Goal: Information Seeking & Learning: Learn about a topic

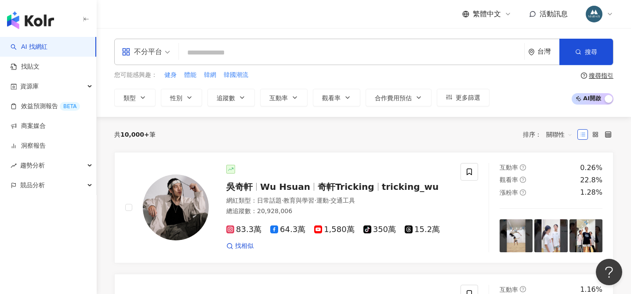
click at [218, 51] on input "search" at bounding box center [351, 52] width 338 height 17
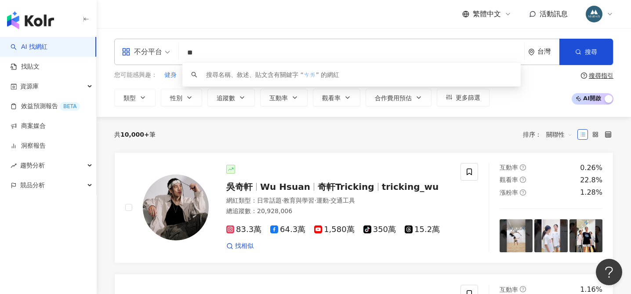
type input "*"
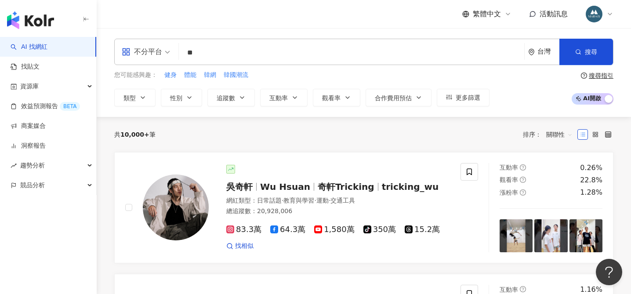
type input "**"
click at [146, 94] on icon "button" at bounding box center [142, 97] width 7 height 7
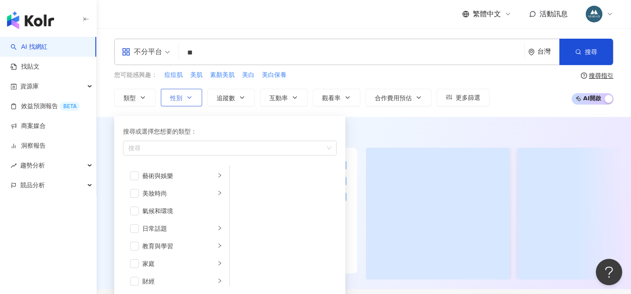
click at [191, 102] on button "性別" at bounding box center [181, 98] width 41 height 18
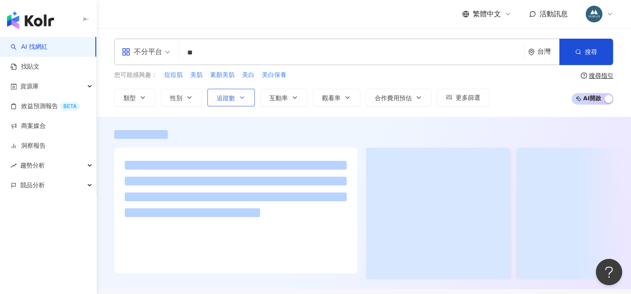
click at [236, 100] on button "追蹤數" at bounding box center [230, 98] width 47 height 18
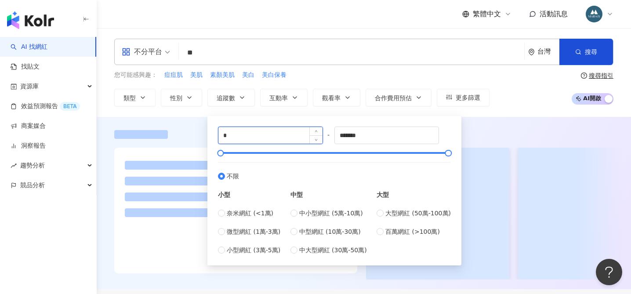
click at [226, 135] on input "*" at bounding box center [270, 135] width 104 height 17
type input "*"
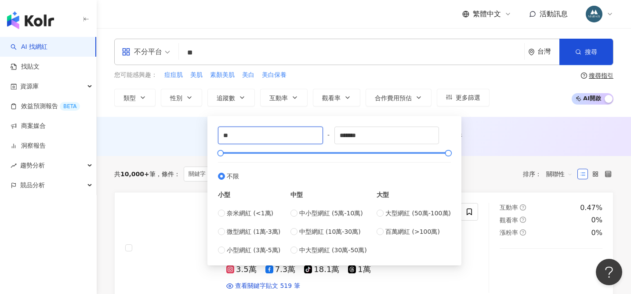
type input "*"
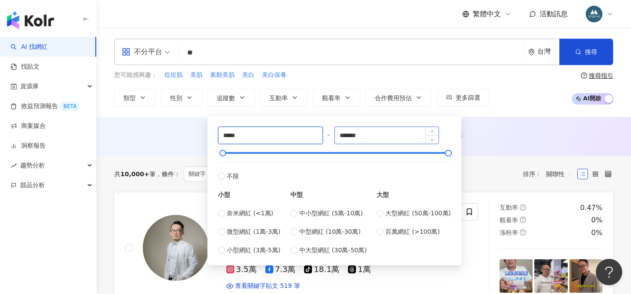
type input "*****"
drag, startPoint x: 370, startPoint y: 136, endPoint x: 311, endPoint y: 136, distance: 58.9
click at [311, 136] on div "***** - ******* 不限 小型 奈米網紅 (<1萬) 微型網紅 (1萬-3萬) 小型網紅 (3萬-5萬) 中型 中小型網紅 (5萬-10萬) 中型…" at bounding box center [334, 191] width 233 height 128
type input "******"
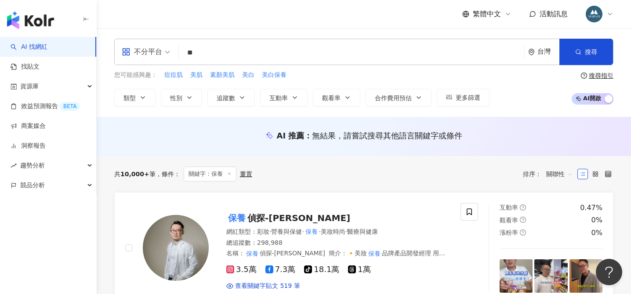
click at [485, 141] on div "AI 推薦 ： 無結果，請嘗試搜尋其他語言關鍵字或條件" at bounding box center [364, 138] width 534 height 16
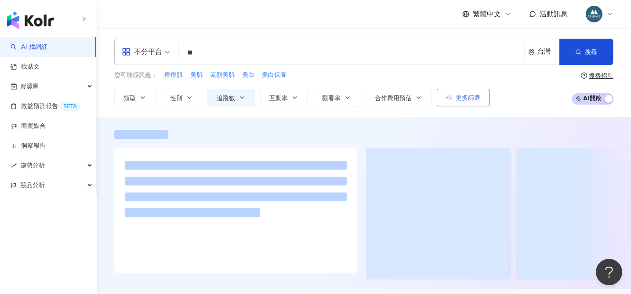
click at [468, 98] on span "更多篩選" at bounding box center [468, 97] width 25 height 7
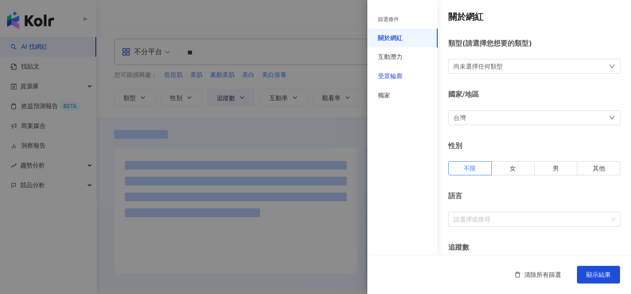
click at [396, 76] on div "受眾輪廓" at bounding box center [390, 76] width 25 height 9
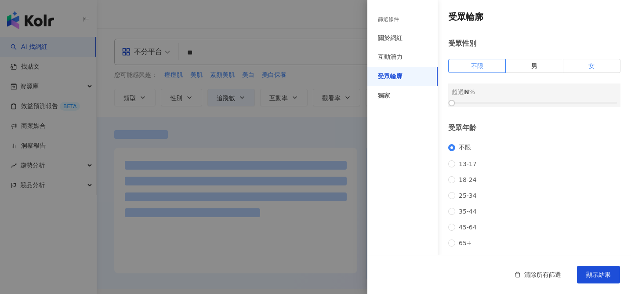
click at [578, 72] on label "女" at bounding box center [591, 66] width 57 height 14
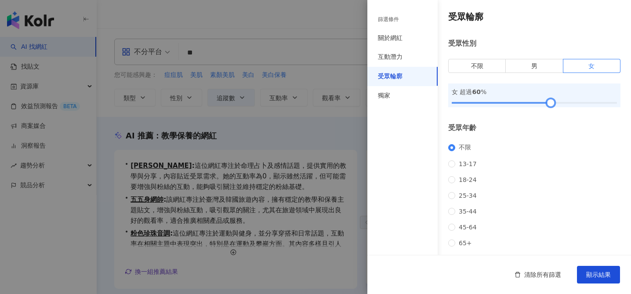
drag, startPoint x: 452, startPoint y: 101, endPoint x: 551, endPoint y: 102, distance: 98.4
click at [551, 102] on div at bounding box center [550, 103] width 5 height 5
click at [593, 275] on span "顯示結果" at bounding box center [598, 274] width 25 height 7
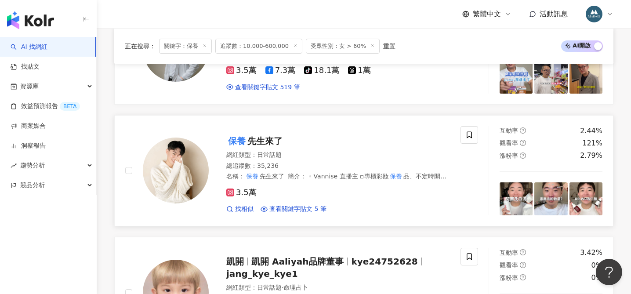
scroll to position [382, 0]
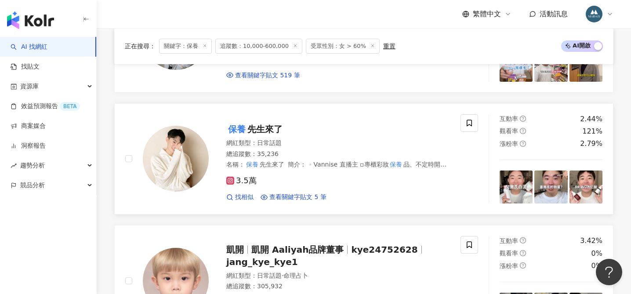
click at [248, 127] on span "先生來了" at bounding box center [264, 129] width 35 height 11
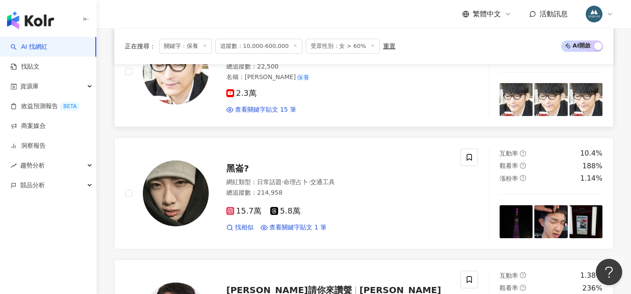
scroll to position [1142, 0]
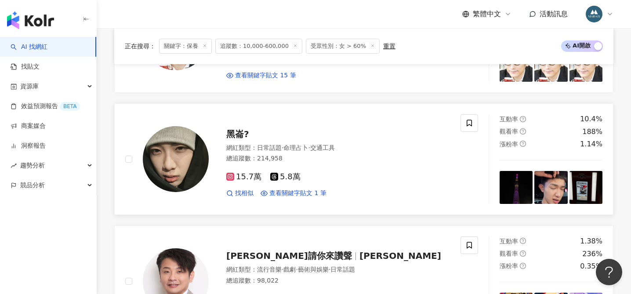
click at [241, 131] on span "黑崙?" at bounding box center [237, 134] width 23 height 11
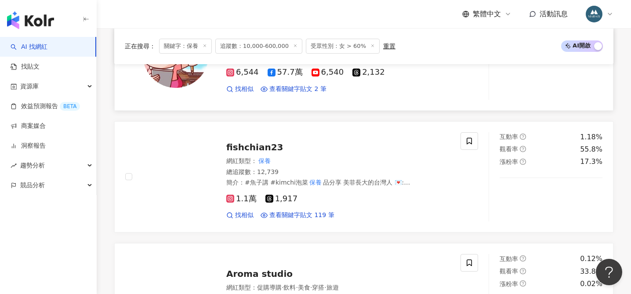
scroll to position [1553, 0]
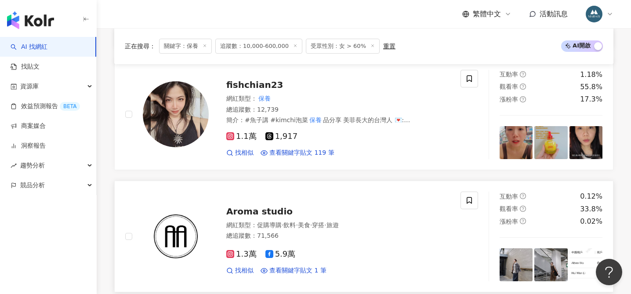
click at [410, 181] on link "Aroma studio 網紅類型 ： 促購導購 · 飲料 · 美食 · 穿搭 · 旅遊 總追蹤數 ： 71,566 1.3萬 5.9萬 找相似 查看關鍵字貼…" at bounding box center [363, 237] width 499 height 112
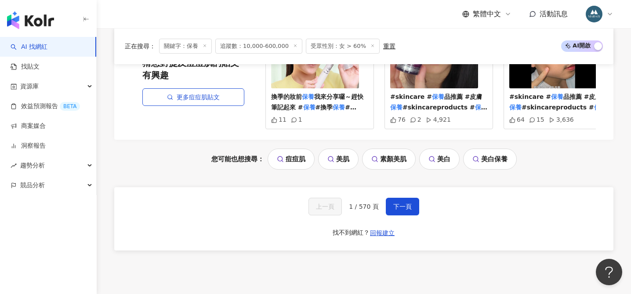
scroll to position [1934, 0]
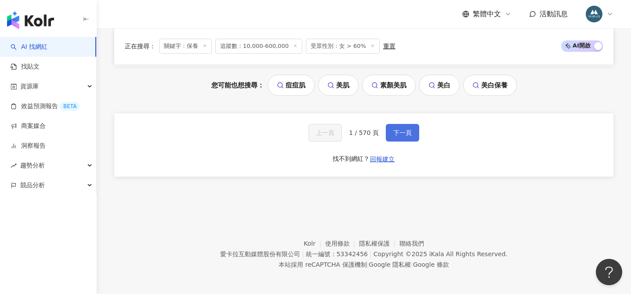
click at [403, 130] on span "下一頁" at bounding box center [402, 132] width 18 height 7
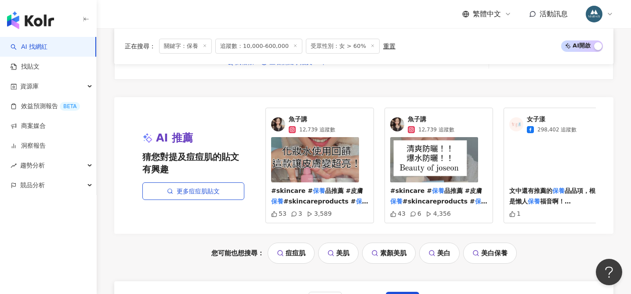
scroll to position [1936, 0]
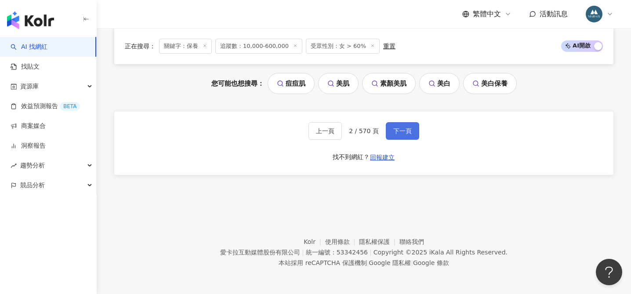
click at [408, 126] on button "下一頁" at bounding box center [402, 131] width 33 height 18
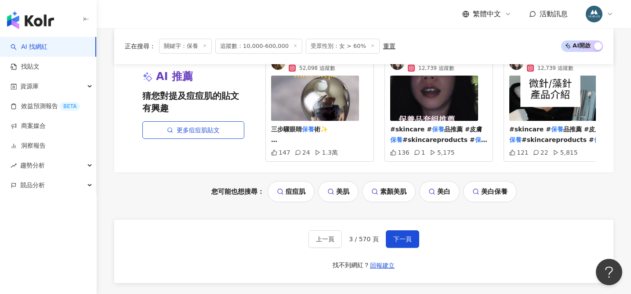
scroll to position [1844, 0]
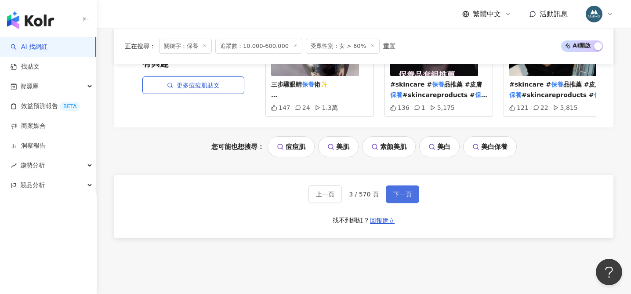
click at [403, 196] on span "下一頁" at bounding box center [402, 194] width 18 height 7
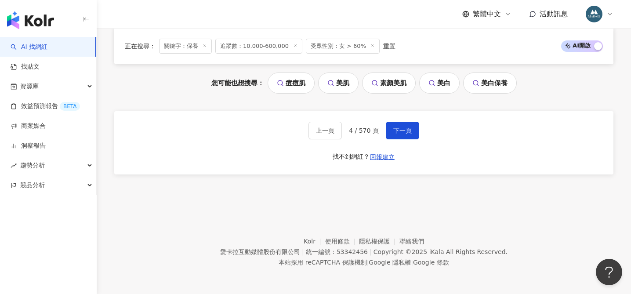
scroll to position [1907, 0]
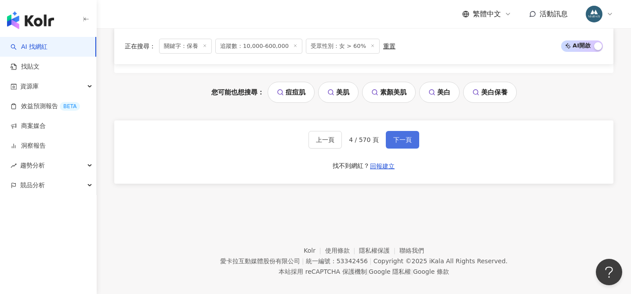
click at [395, 144] on button "下一頁" at bounding box center [402, 140] width 33 height 18
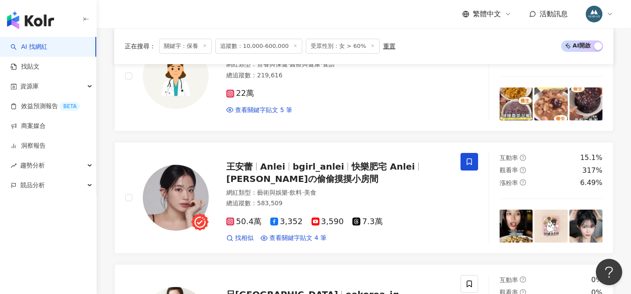
scroll to position [832, 0]
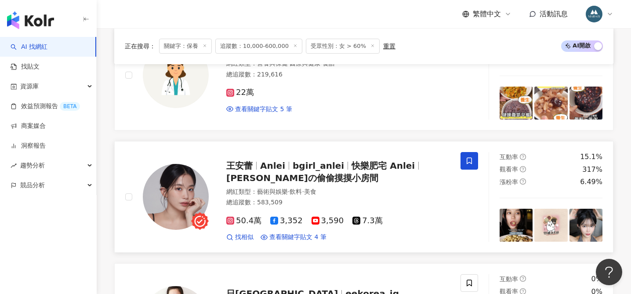
click at [298, 166] on span "bgirl_anlei" at bounding box center [318, 165] width 51 height 11
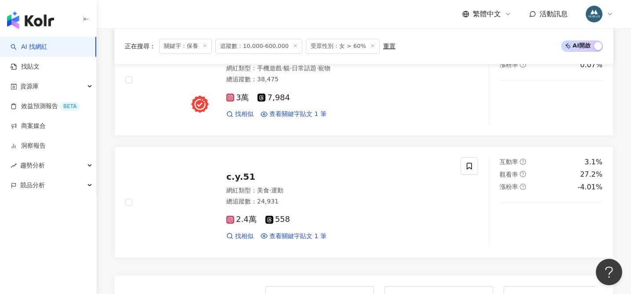
scroll to position [1908, 0]
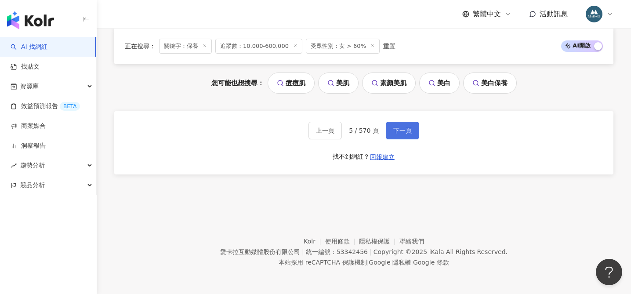
click at [403, 134] on button "下一頁" at bounding box center [402, 131] width 33 height 18
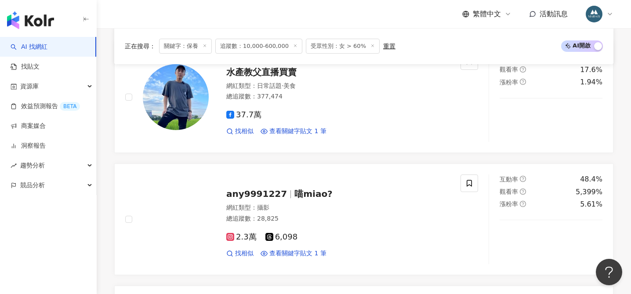
scroll to position [1936, 0]
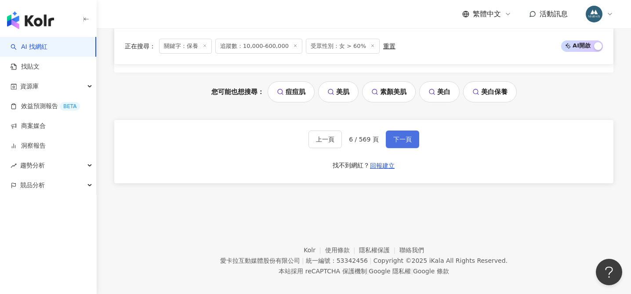
click at [399, 136] on span "下一頁" at bounding box center [402, 139] width 18 height 7
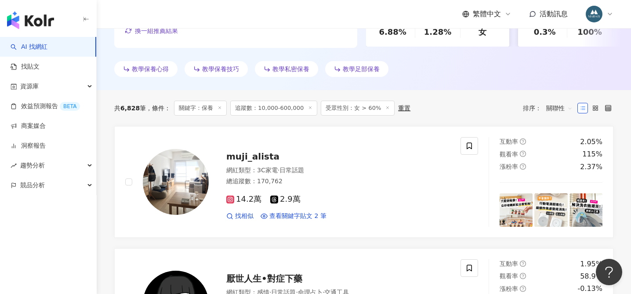
scroll to position [296, 0]
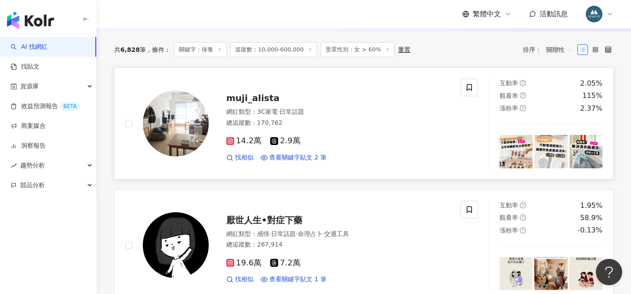
click at [190, 129] on img at bounding box center [176, 124] width 66 height 66
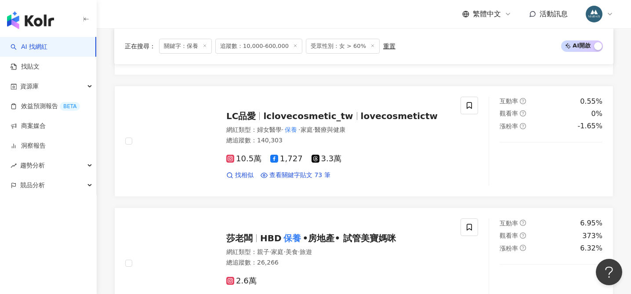
scroll to position [1936, 0]
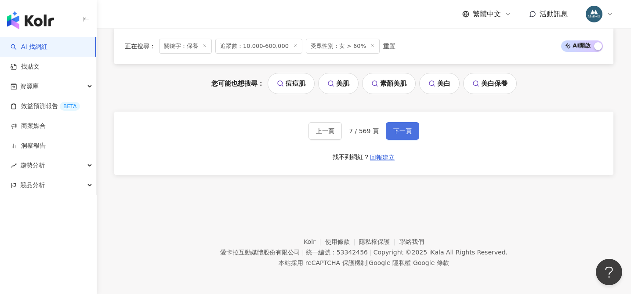
click at [400, 131] on span "下一頁" at bounding box center [402, 130] width 18 height 7
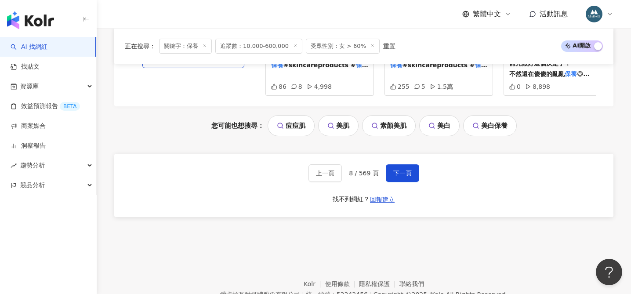
scroll to position [1913, 0]
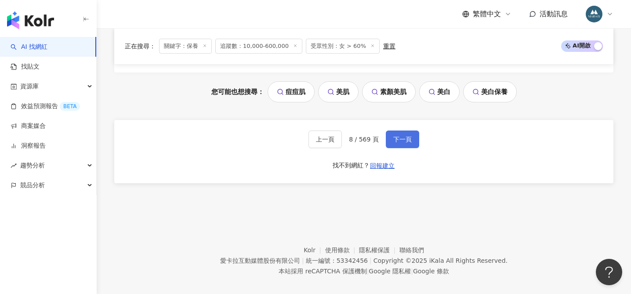
click at [398, 136] on span "下一頁" at bounding box center [402, 139] width 18 height 7
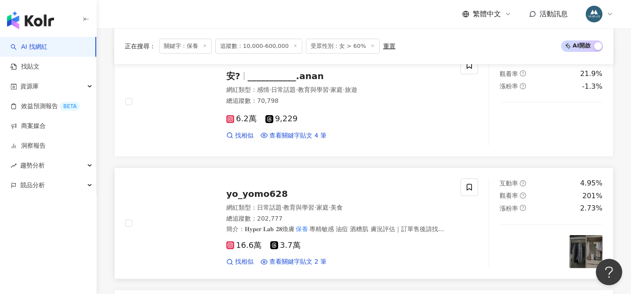
scroll to position [803, 0]
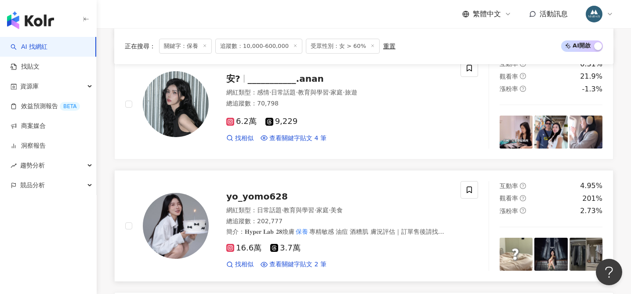
click at [268, 193] on span "yo_yomo628" at bounding box center [257, 196] width 62 height 11
click at [264, 84] on span "___________.anan" at bounding box center [286, 78] width 76 height 11
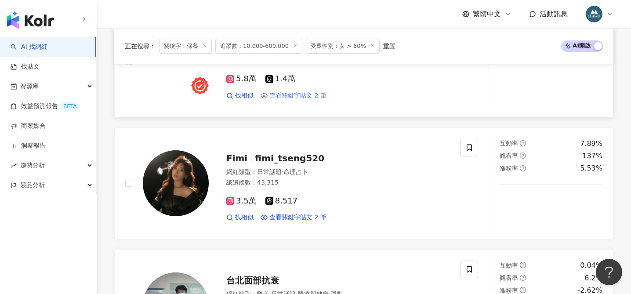
scroll to position [254, 0]
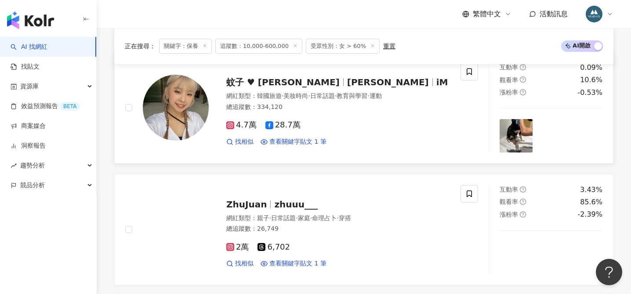
scroll to position [299, 0]
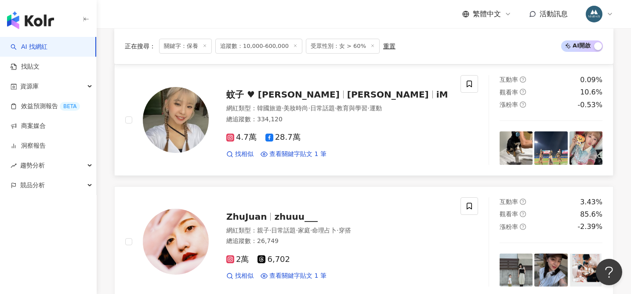
click at [347, 94] on span "賴薏婷" at bounding box center [388, 94] width 82 height 11
click at [286, 93] on span "蚊子 ♥ 賴薏婷" at bounding box center [286, 94] width 121 height 11
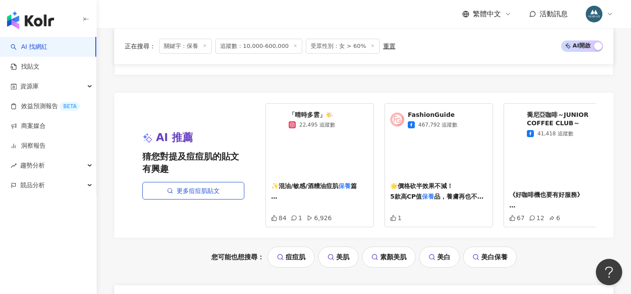
scroll to position [1846, 0]
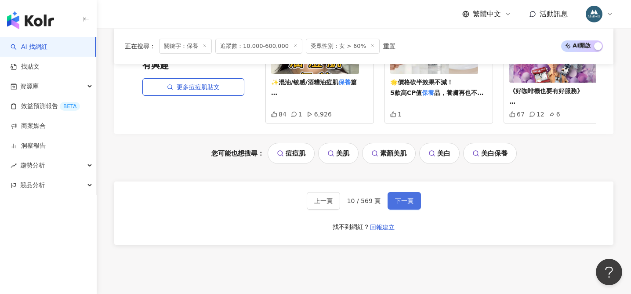
click at [407, 206] on button "下一頁" at bounding box center [404, 201] width 33 height 18
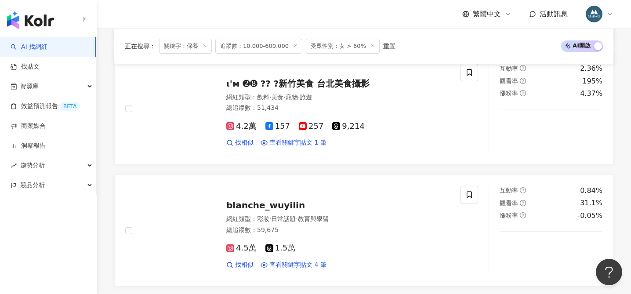
scroll to position [1319, 0]
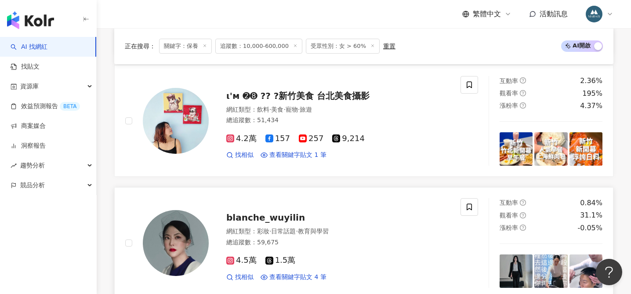
click at [256, 212] on span "blanche_wuyilin" at bounding box center [265, 217] width 79 height 11
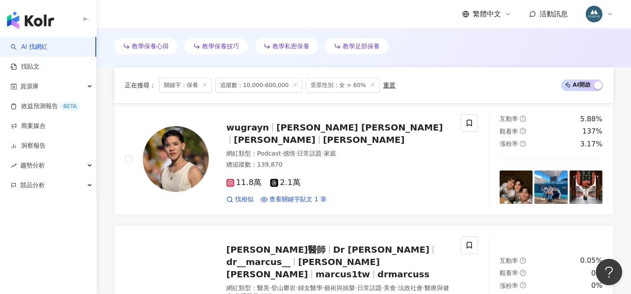
scroll to position [843, 0]
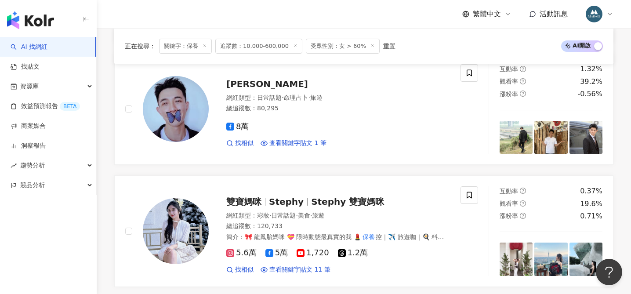
click at [399, 233] on div "簡介 ： 🎀 龍鳳胎媽咪 💝 限時動態最真實的我 💄 保養 控｜✈️ 旅遊咖｜🍳 料理魂🤪 🏆 BWL 🩵 千人團隊最高領導PD位階 🤝 合作 ✉️ 歡迎私訊…" at bounding box center [338, 237] width 224 height 9
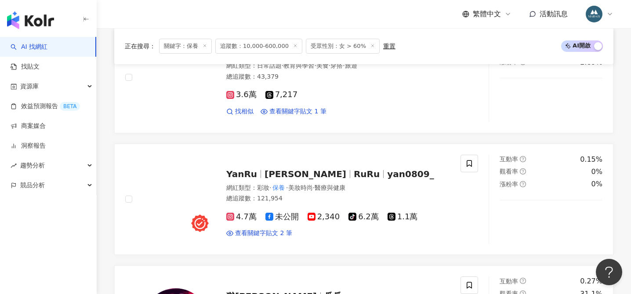
scroll to position [343, 0]
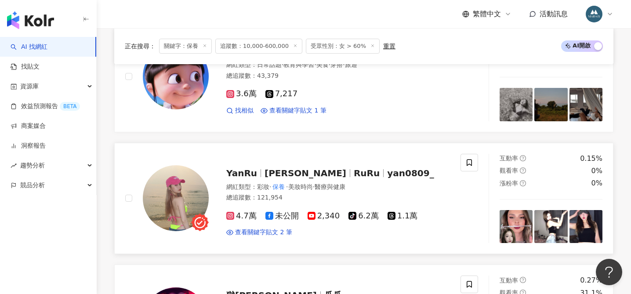
click at [290, 177] on span "郭妍汝" at bounding box center [309, 173] width 89 height 11
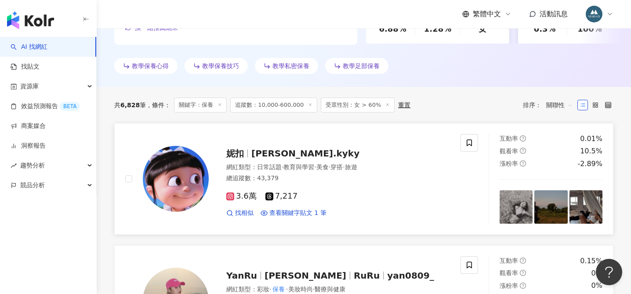
scroll to position [219, 0]
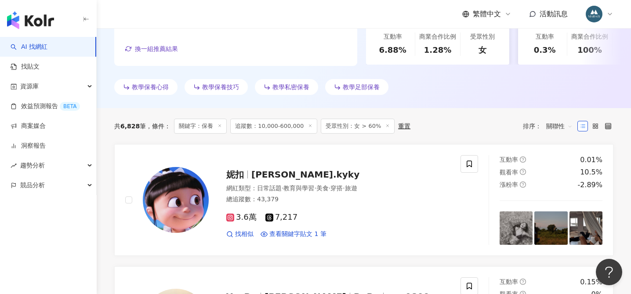
click at [273, 174] on span "nicole.kyky" at bounding box center [305, 174] width 108 height 11
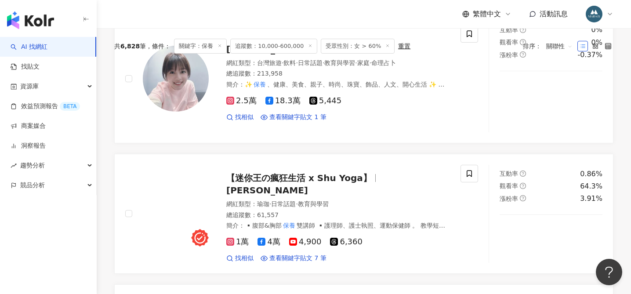
scroll to position [1934, 0]
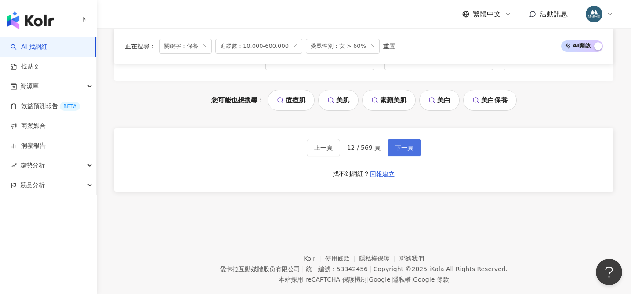
click at [403, 139] on button "下一頁" at bounding box center [404, 148] width 33 height 18
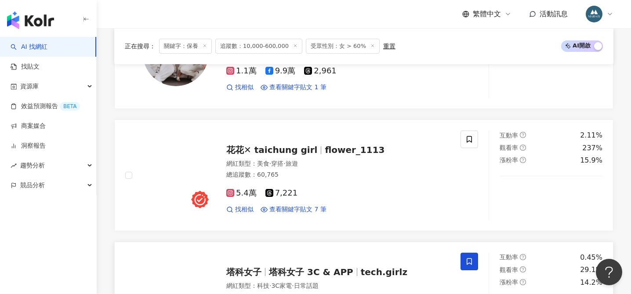
scroll to position [1467, 0]
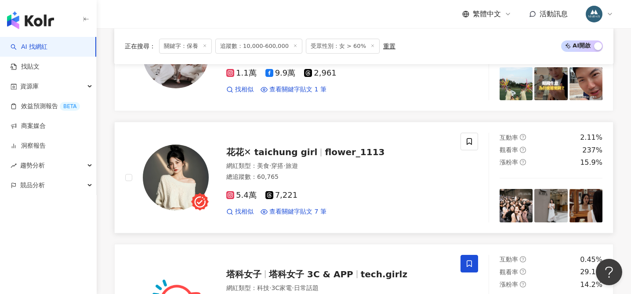
click at [281, 155] on span "花花✕ taichung girl" at bounding box center [271, 152] width 91 height 11
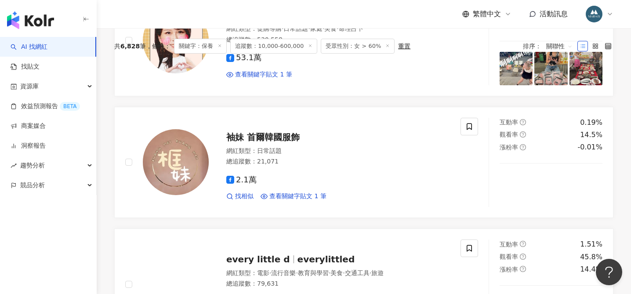
scroll to position [155, 0]
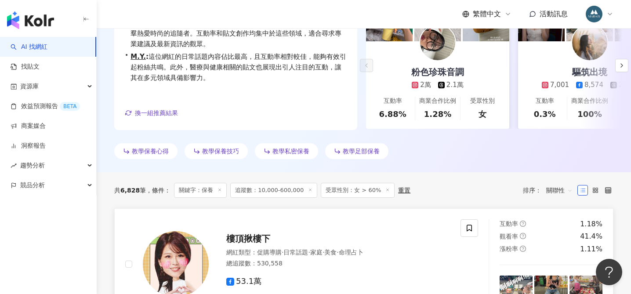
click at [408, 208] on link "樓頂揪樓下 網紅類型 ： 促購導購 · 日常話題 · 家庭 · 美食 · 命理占卜 總追蹤數 ： 530,558 53.1萬 查看關鍵字貼文 1 筆 互動率 …" at bounding box center [363, 264] width 499 height 112
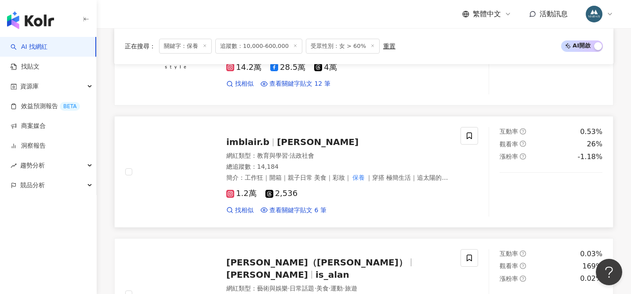
scroll to position [1101, 0]
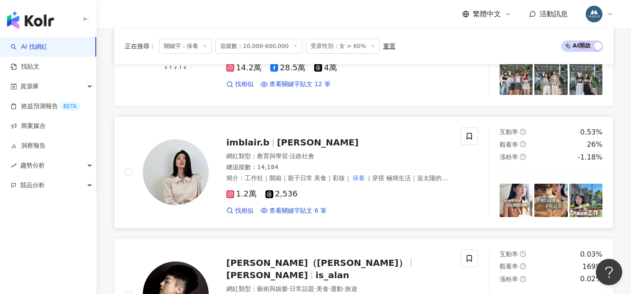
click at [277, 143] on span "Blair布蕾" at bounding box center [318, 142] width 82 height 11
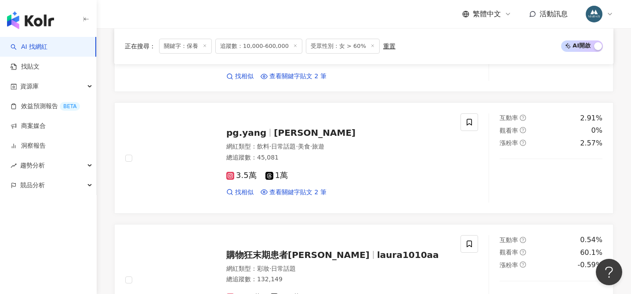
scroll to position [715, 0]
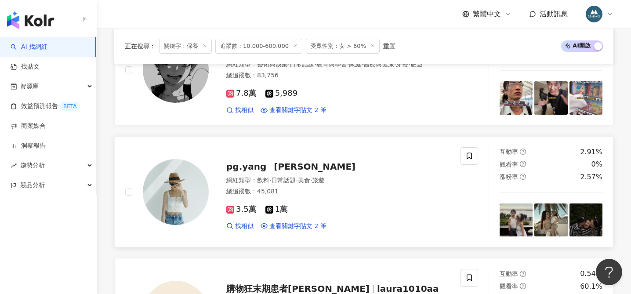
click at [300, 163] on span "Peggy yang" at bounding box center [315, 166] width 82 height 11
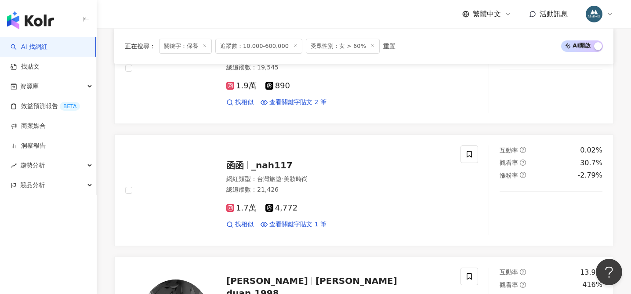
scroll to position [1908, 0]
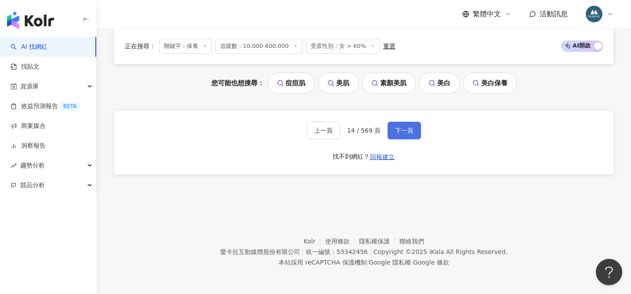
click at [401, 134] on span "下一頁" at bounding box center [404, 130] width 18 height 7
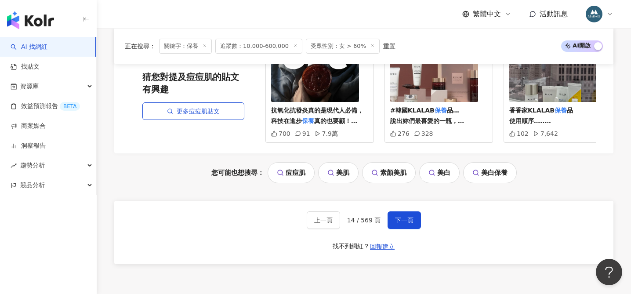
click at [403, 221] on span "下一頁" at bounding box center [404, 220] width 18 height 7
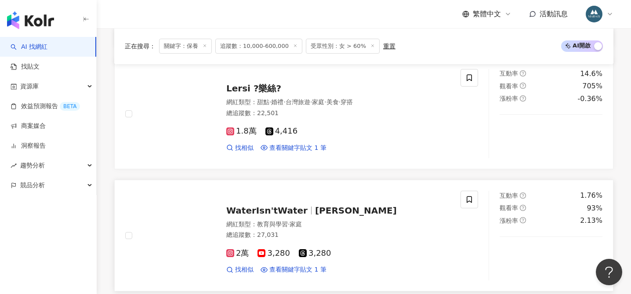
scroll to position [1345, 0]
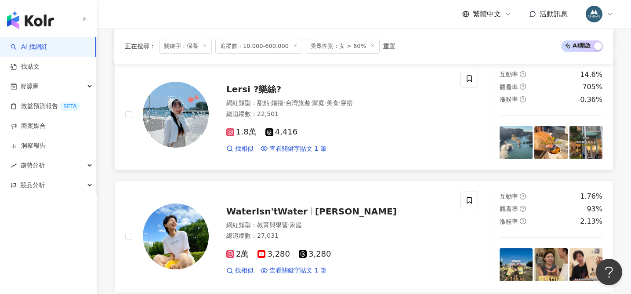
click at [245, 91] on span "Lersi ?樂絲?" at bounding box center [253, 89] width 55 height 11
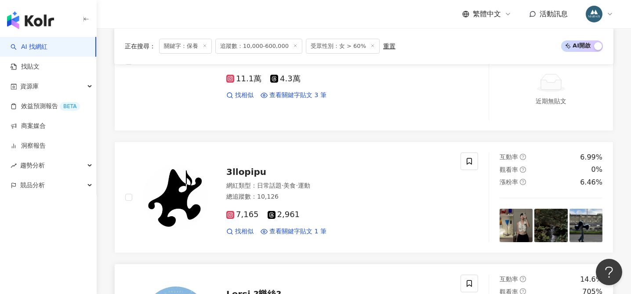
scroll to position [1042, 0]
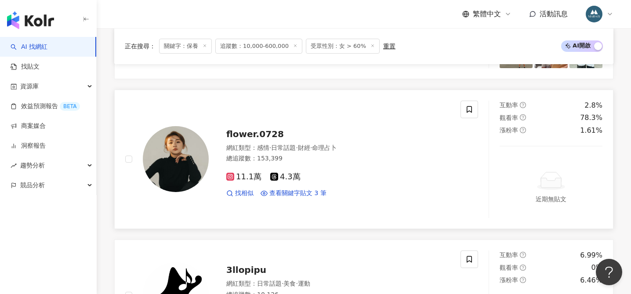
click at [263, 139] on span "flower.0728" at bounding box center [255, 134] width 58 height 11
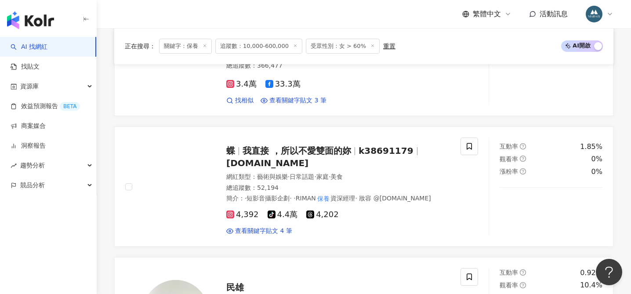
scroll to position [538, 0]
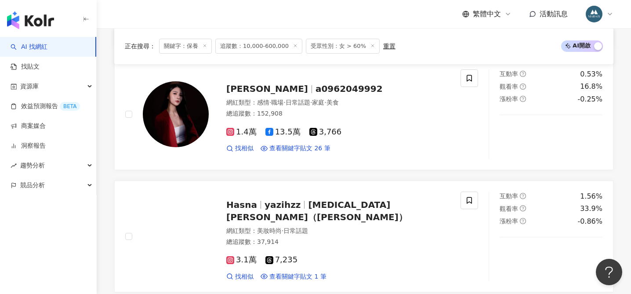
scroll to position [1562, 0]
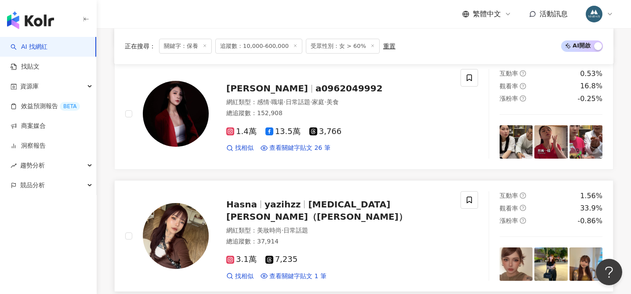
click at [309, 199] on span "Yaz Xie（Hasna）" at bounding box center [316, 210] width 181 height 23
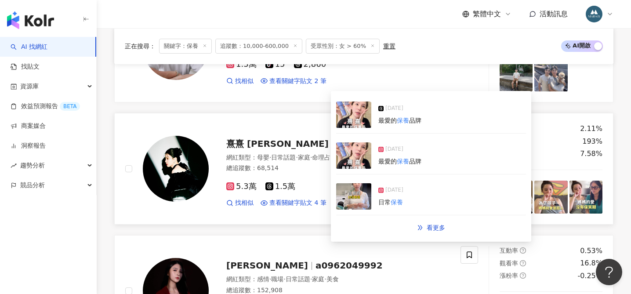
scroll to position [1382, 0]
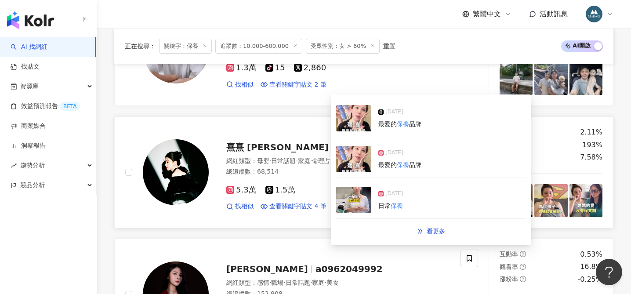
click at [253, 142] on span "熹熹 lilly chiu" at bounding box center [277, 147] width 102 height 11
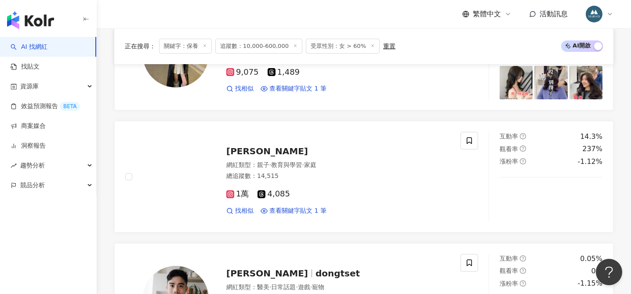
scroll to position [1125, 0]
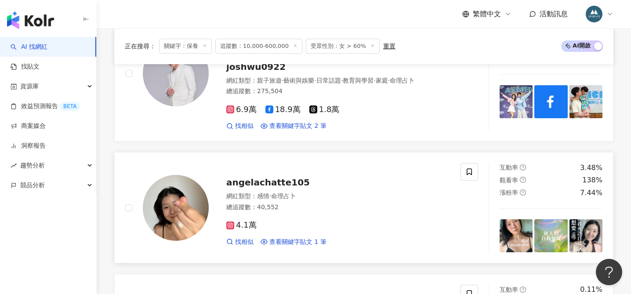
scroll to position [735, 0]
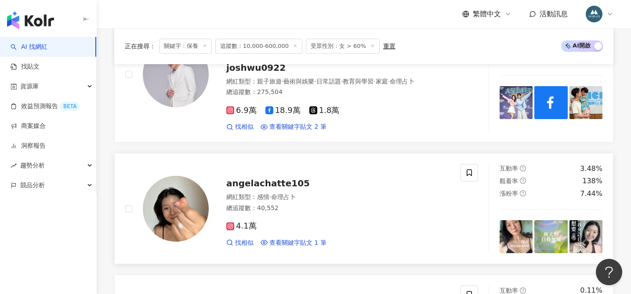
click at [262, 178] on span "angelachatte105" at bounding box center [268, 183] width 84 height 11
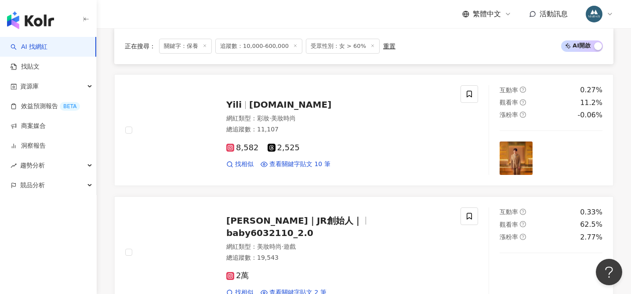
scroll to position [368, 0]
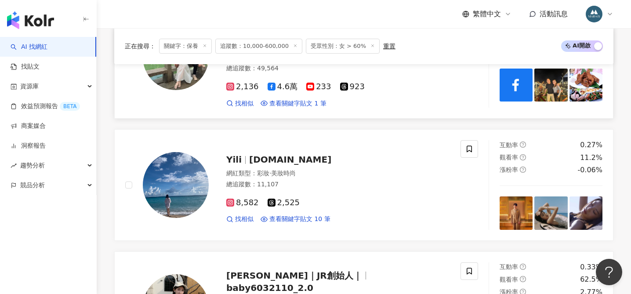
click at [403, 37] on span "台中 美食 雪倫情報局 Taichung Taiwan" at bounding box center [330, 25] width 209 height 23
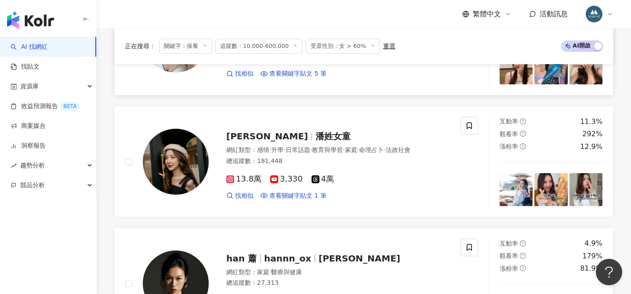
scroll to position [1268, 0]
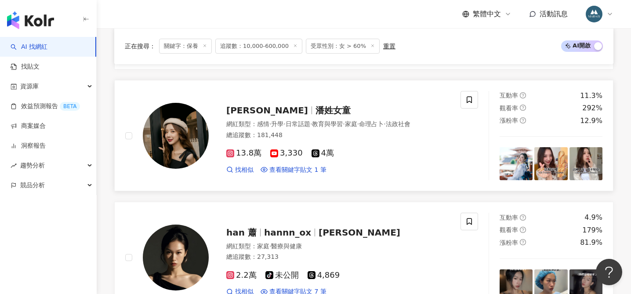
click at [316, 105] on span "潘姓女童" at bounding box center [333, 110] width 35 height 11
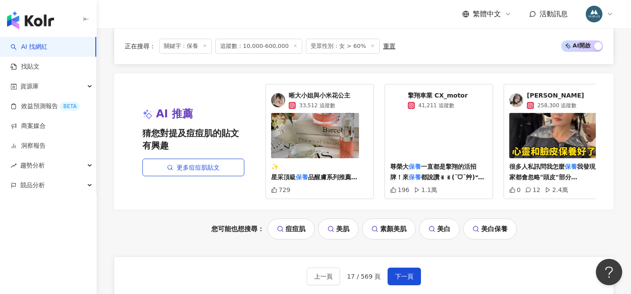
scroll to position [1820, 0]
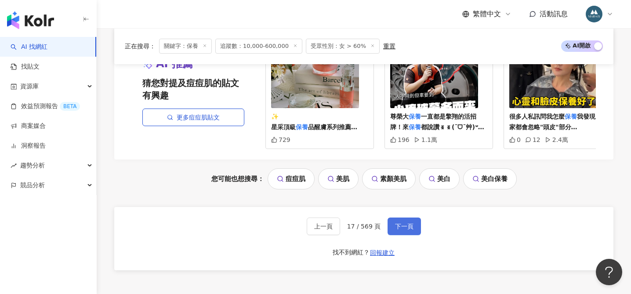
click at [397, 223] on span "下一頁" at bounding box center [404, 226] width 18 height 7
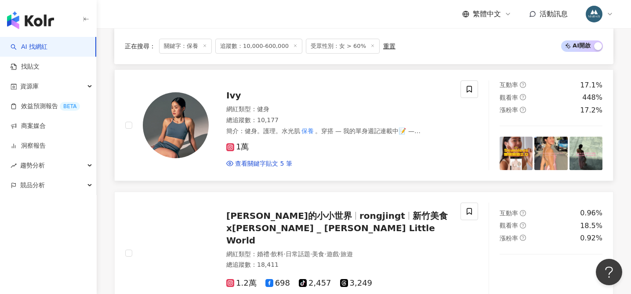
scroll to position [1136, 0]
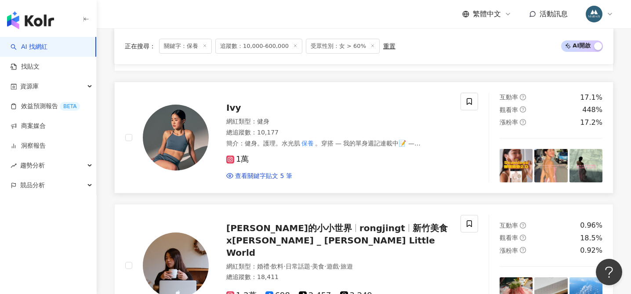
click at [236, 106] on span "Ivy" at bounding box center [233, 107] width 15 height 11
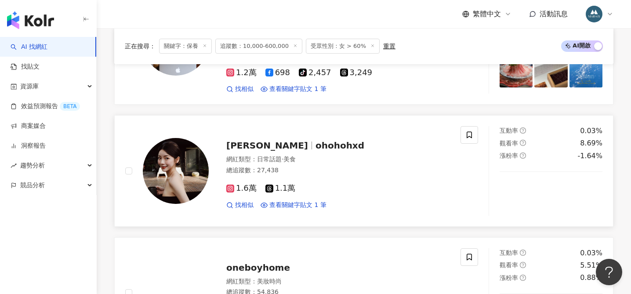
scroll to position [1359, 0]
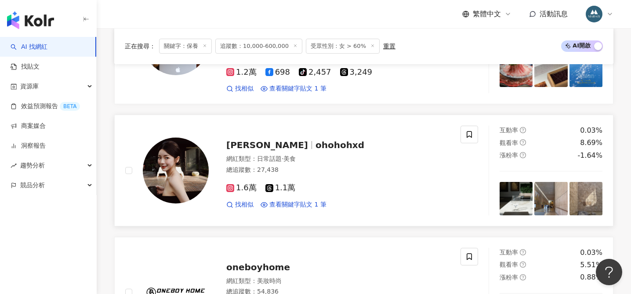
click at [251, 140] on span "Kelly Wu" at bounding box center [267, 145] width 82 height 11
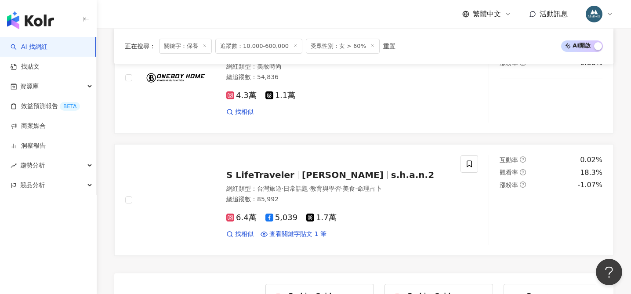
scroll to position [1656, 0]
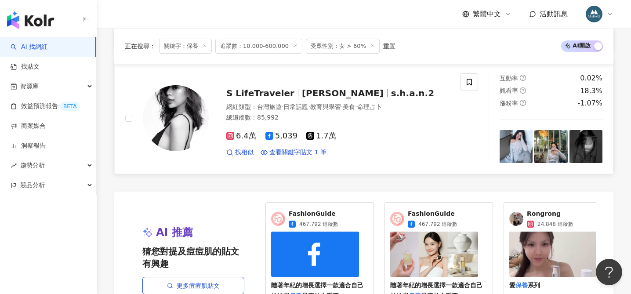
click at [302, 88] on span "Shannon" at bounding box center [343, 93] width 82 height 11
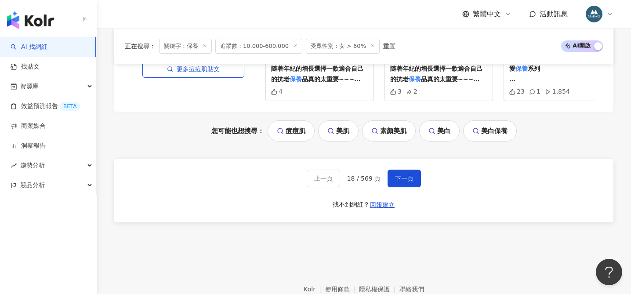
scroll to position [1870, 0]
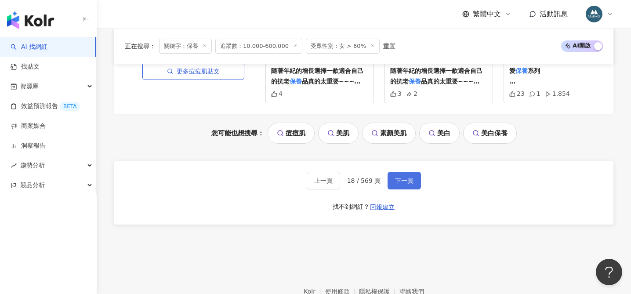
click at [403, 177] on span "下一頁" at bounding box center [404, 180] width 18 height 7
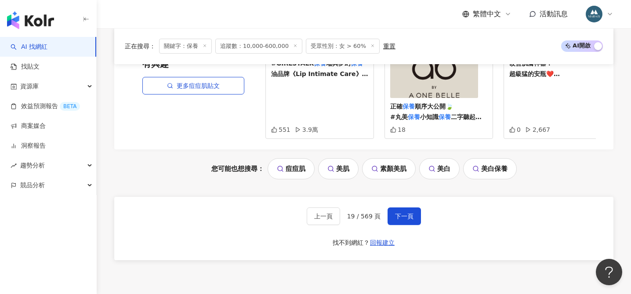
scroll to position [1914, 0]
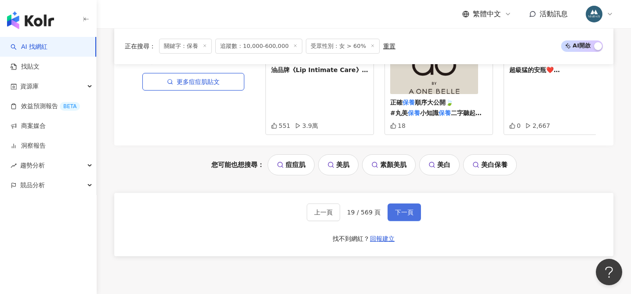
click at [399, 209] on span "下一頁" at bounding box center [404, 212] width 18 height 7
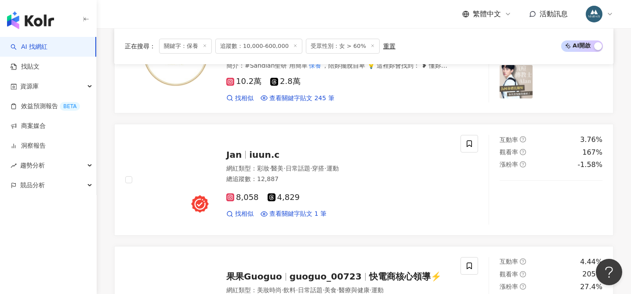
scroll to position [1925, 0]
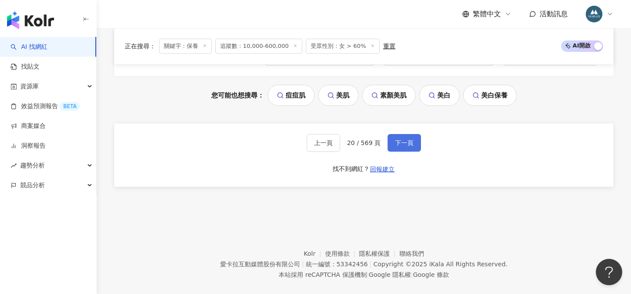
click at [400, 139] on span "下一頁" at bounding box center [404, 142] width 18 height 7
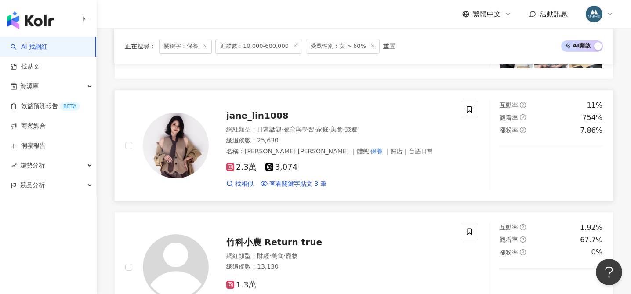
scroll to position [1373, 0]
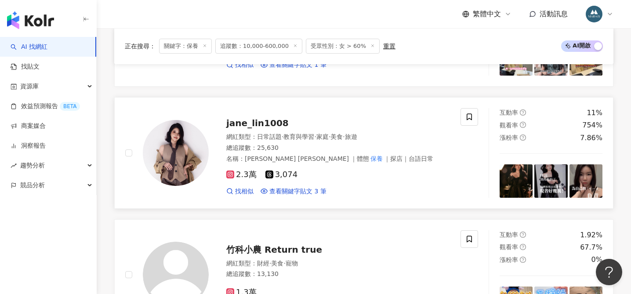
click at [252, 118] on span "jane_lin1008" at bounding box center [257, 123] width 62 height 11
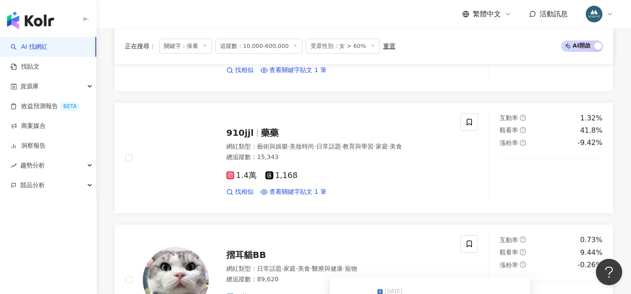
scroll to position [369, 0]
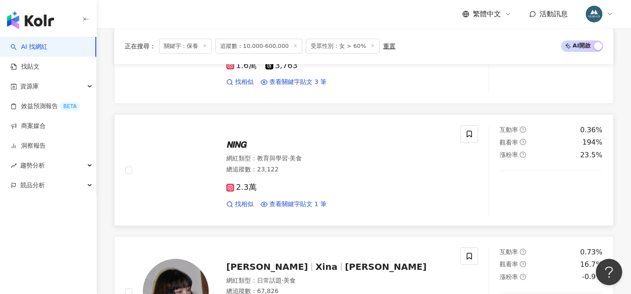
scroll to position [1376, 0]
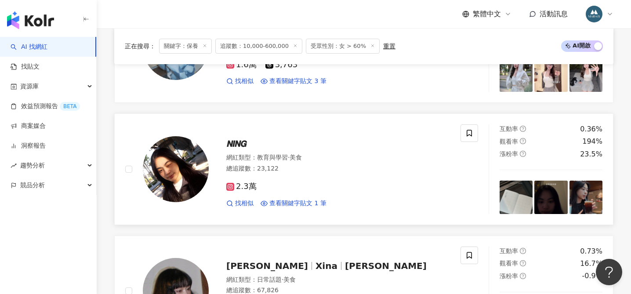
click at [239, 143] on span "𝙉𝙄𝙉𝙂" at bounding box center [236, 143] width 20 height 11
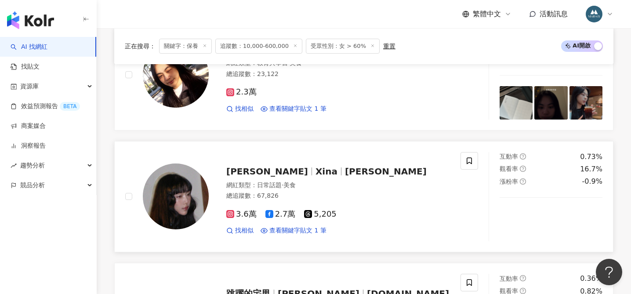
scroll to position [1473, 0]
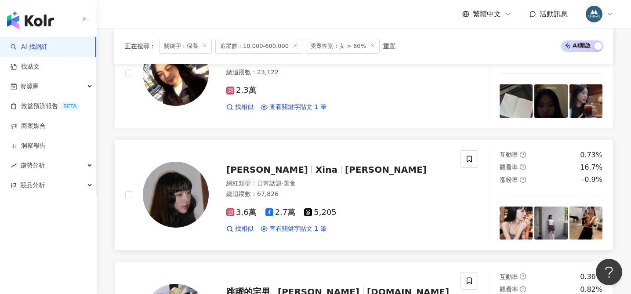
click at [345, 171] on span "隋玲 Xina" at bounding box center [386, 169] width 82 height 11
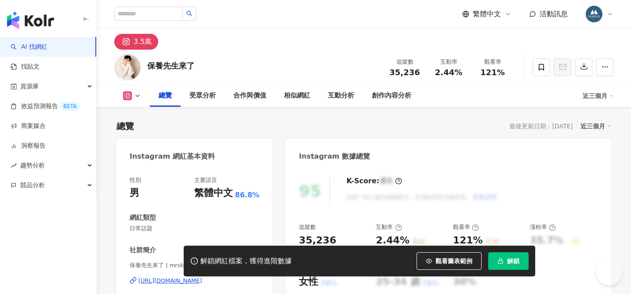
click at [509, 256] on button "解鎖" at bounding box center [508, 261] width 40 height 18
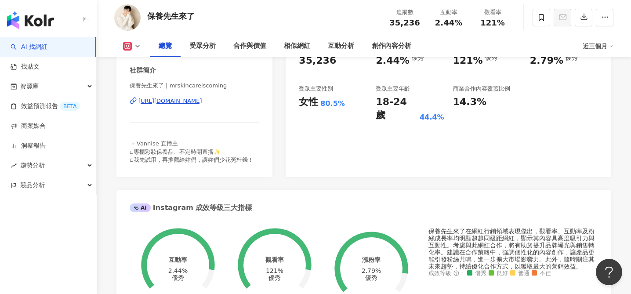
scroll to position [183, 0]
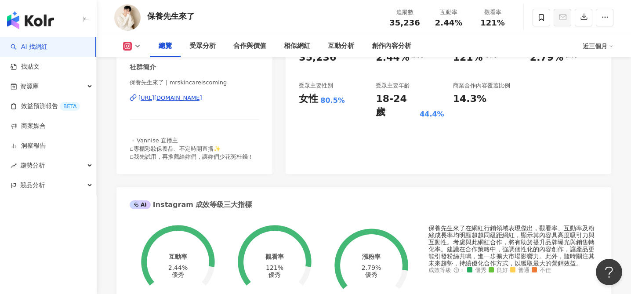
click at [202, 98] on div "https://www.instagram.com/mrskincareiscoming/" at bounding box center [170, 98] width 64 height 8
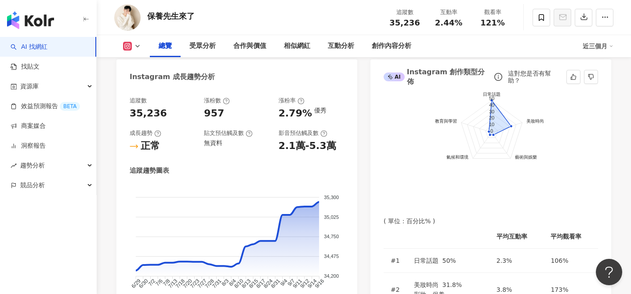
scroll to position [471, 0]
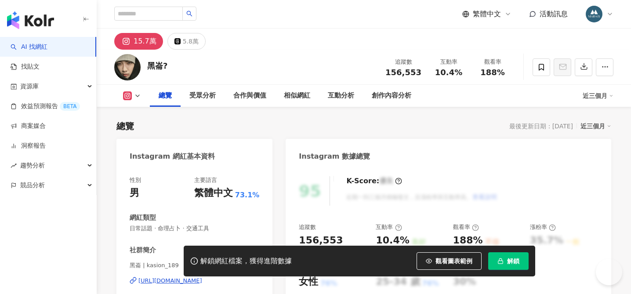
click at [194, 277] on div "[URL][DOMAIN_NAME]" at bounding box center [170, 281] width 64 height 8
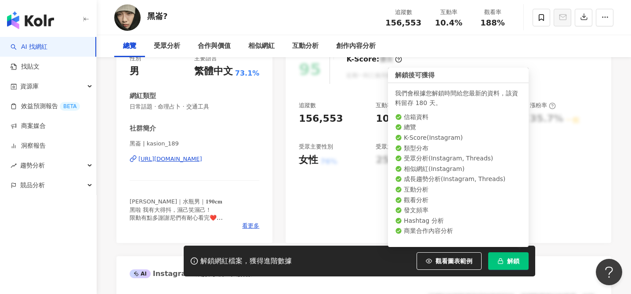
click at [512, 261] on span "解鎖" at bounding box center [513, 261] width 12 height 7
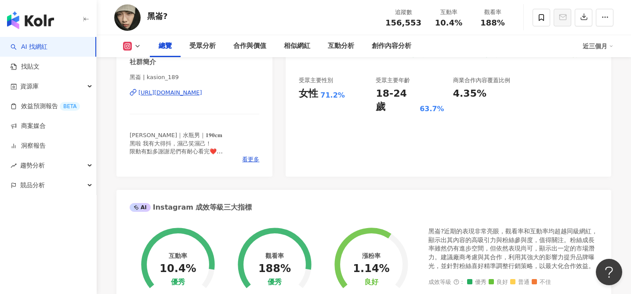
scroll to position [169, 0]
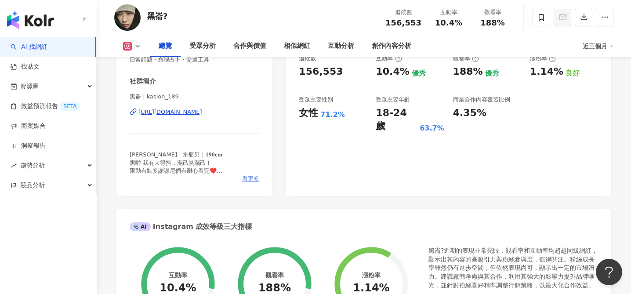
click at [244, 179] on span "看更多" at bounding box center [250, 179] width 17 height 8
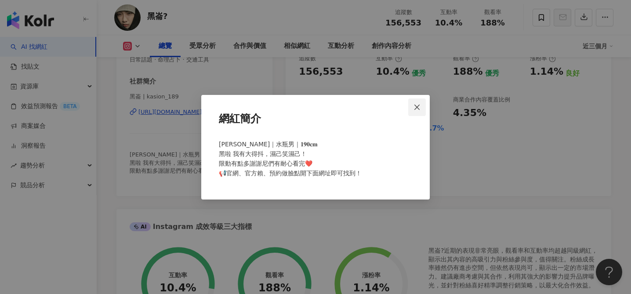
click at [422, 102] on button "Close" at bounding box center [417, 107] width 18 height 18
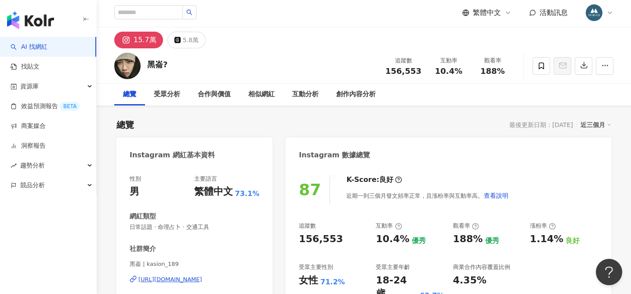
scroll to position [0, 0]
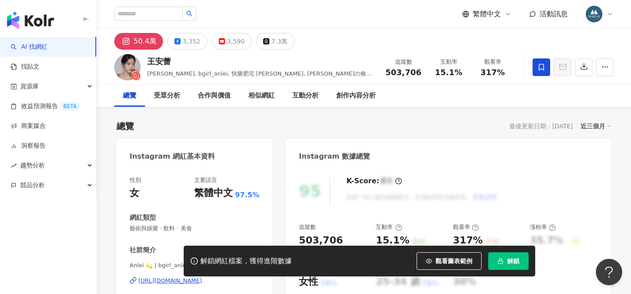
click at [509, 262] on span "解鎖" at bounding box center [513, 261] width 12 height 7
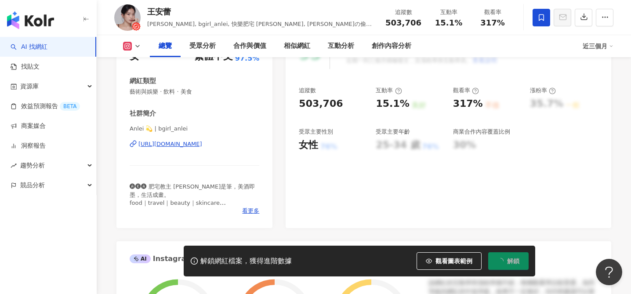
scroll to position [205, 0]
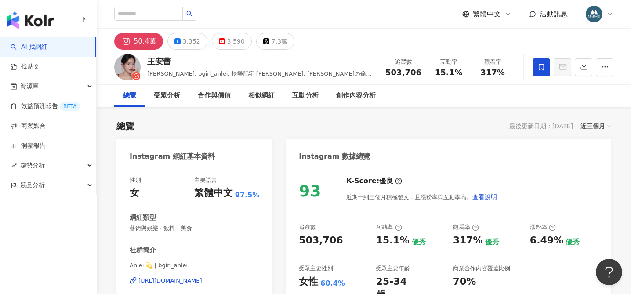
click at [201, 279] on div "https://www.instagram.com/bgirl_anlei/" at bounding box center [170, 281] width 64 height 8
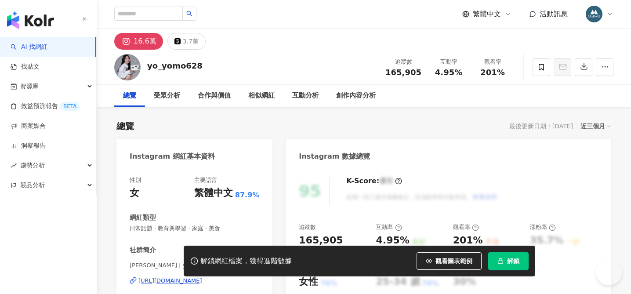
click at [203, 261] on span "葉柚萌 YOYOMO | yo_yomo628" at bounding box center [195, 265] width 130 height 8
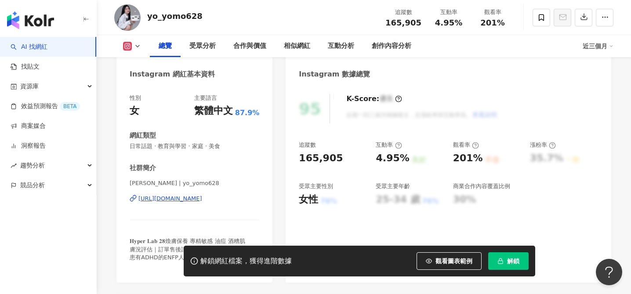
click at [202, 202] on div "https://www.instagram.com/yo_yomo628/" at bounding box center [170, 199] width 64 height 8
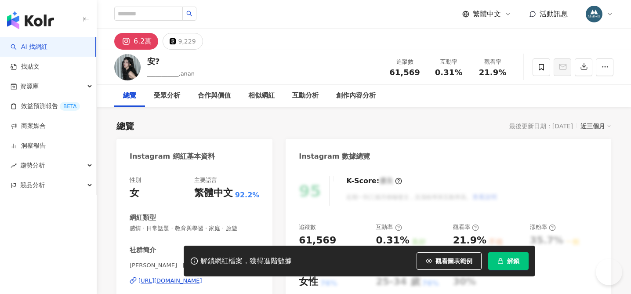
click at [202, 277] on div "[URL][DOMAIN_NAME]" at bounding box center [170, 281] width 64 height 8
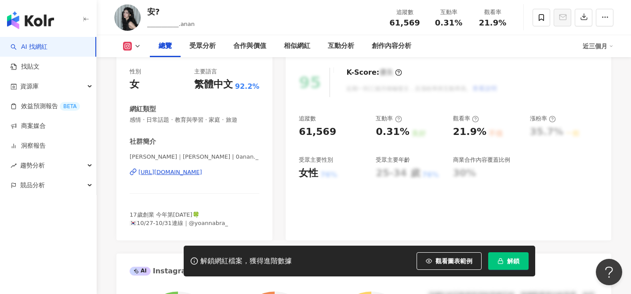
click at [513, 264] on span "解鎖" at bounding box center [513, 261] width 12 height 7
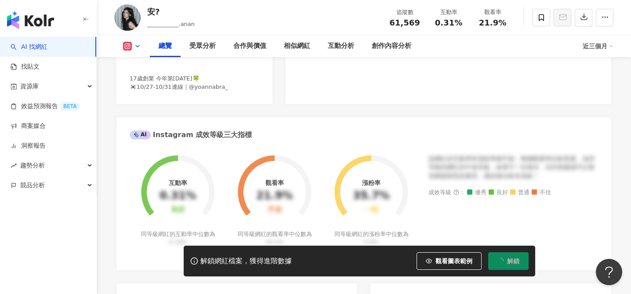
scroll to position [261, 0]
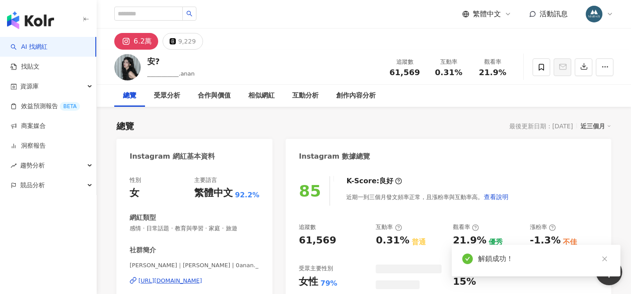
click at [312, 140] on div "Instagram 數據總覽" at bounding box center [449, 153] width 326 height 29
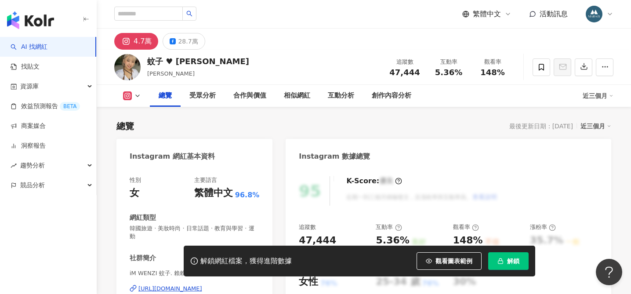
click at [202, 285] on div "[URL][DOMAIN_NAME]" at bounding box center [170, 289] width 64 height 8
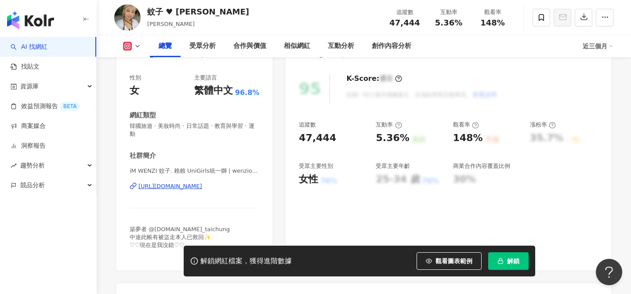
drag, startPoint x: 512, startPoint y: 258, endPoint x: 379, endPoint y: 139, distance: 178.4
click at [512, 258] on span "解鎖" at bounding box center [513, 261] width 12 height 7
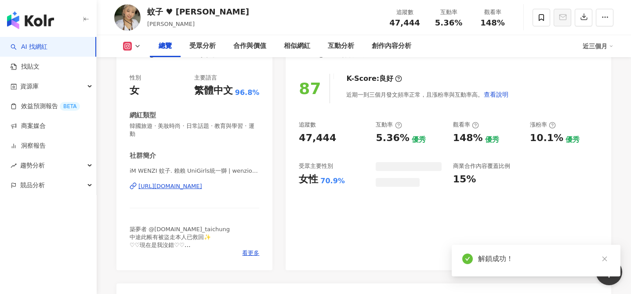
scroll to position [84, 0]
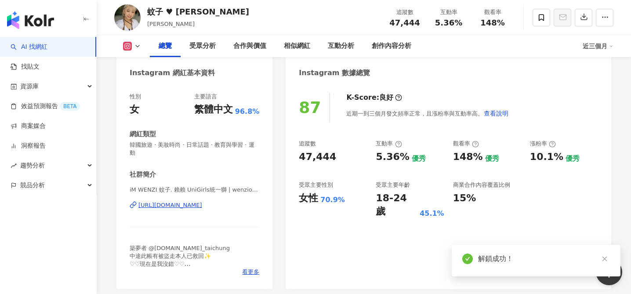
click at [149, 17] on div "蚊子 ♥ [PERSON_NAME]" at bounding box center [198, 11] width 102 height 11
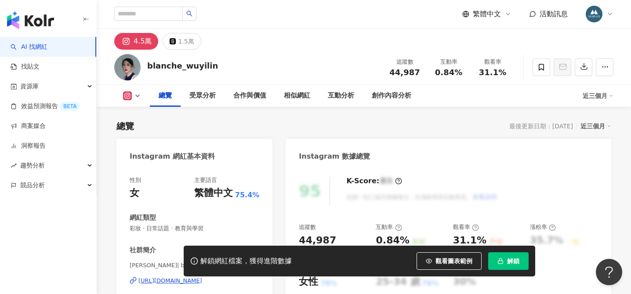
scroll to position [96, 0]
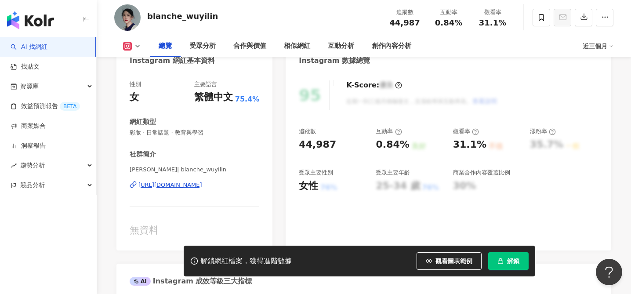
click at [185, 186] on div "[URL][DOMAIN_NAME]" at bounding box center [170, 185] width 64 height 8
click at [516, 260] on span "解鎖" at bounding box center [513, 261] width 12 height 7
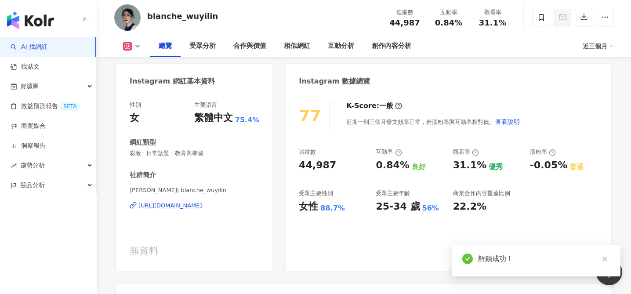
click at [147, 190] on span "[PERSON_NAME]| blanche_wuyilin" at bounding box center [195, 190] width 130 height 8
click at [130, 206] on div "[PERSON_NAME]| blanche_wuyilin [URL][DOMAIN_NAME]" at bounding box center [195, 211] width 130 height 51
click at [128, 205] on div "性別 女 主要語言 繁體中文 75.4% 網紅類型 彩妝 · 日常話題 · 教育與學習 社群簡介 [PERSON_NAME] | blanche_wuyili…" at bounding box center [194, 181] width 156 height 179
click at [145, 194] on span "[PERSON_NAME]| blanche_wuyilin" at bounding box center [195, 190] width 130 height 8
click at [138, 194] on span "[PERSON_NAME]| blanche_wuyilin" at bounding box center [195, 190] width 130 height 8
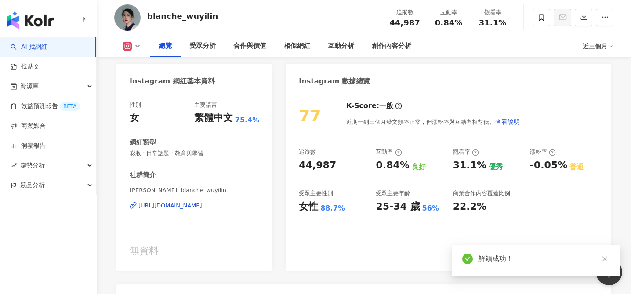
click at [128, 204] on div "性別 女 主要語言 繁體中文 75.4% 網紅類型 彩妝 · 日常話題 · 教育與學習 社群簡介 [PERSON_NAME] | blanche_wuyili…" at bounding box center [194, 181] width 156 height 179
click at [133, 194] on span "[PERSON_NAME]| blanche_wuyilin" at bounding box center [195, 190] width 130 height 8
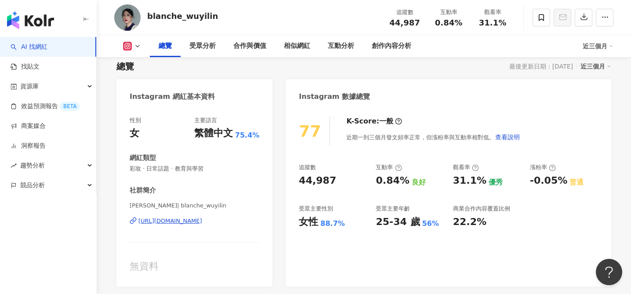
click at [145, 206] on span "吳依霖 | blanche_wuyilin" at bounding box center [195, 206] width 130 height 8
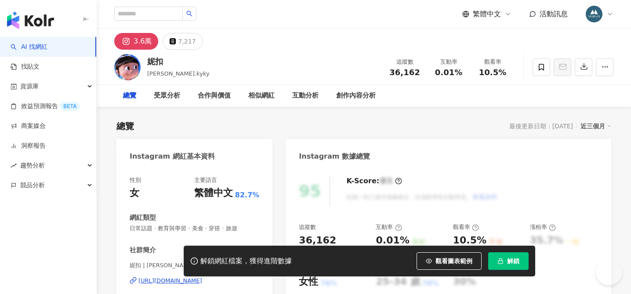
click at [179, 246] on div "社群簡介" at bounding box center [195, 250] width 130 height 9
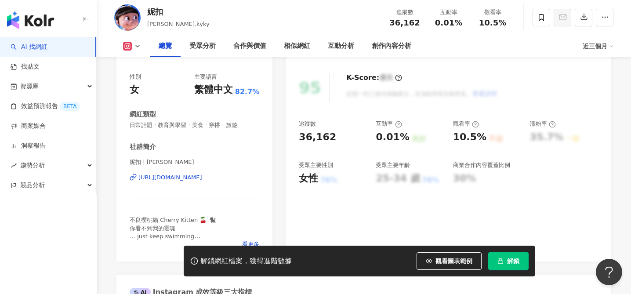
click at [197, 175] on div "https://www.instagram.com/nico_anddd/" at bounding box center [170, 178] width 64 height 8
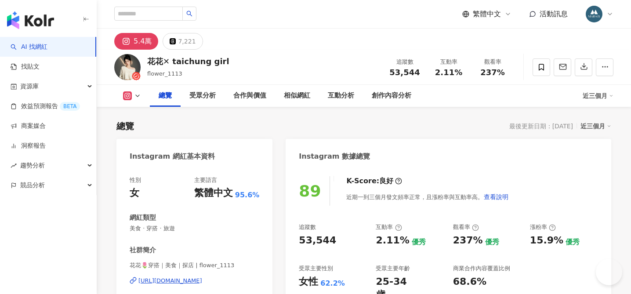
scroll to position [545, 0]
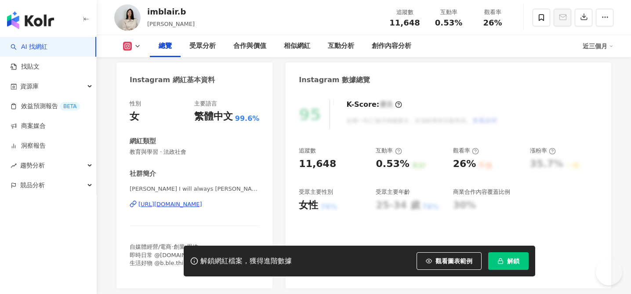
scroll to position [76, 0]
click at [185, 207] on div "[URL][DOMAIN_NAME]" at bounding box center [170, 204] width 64 height 8
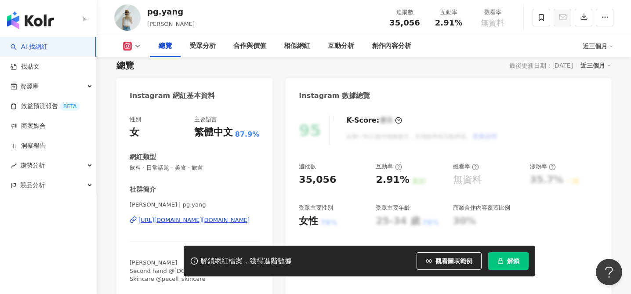
click at [216, 220] on div "https://www.instagram.com/pg.yang/" at bounding box center [193, 220] width 111 height 8
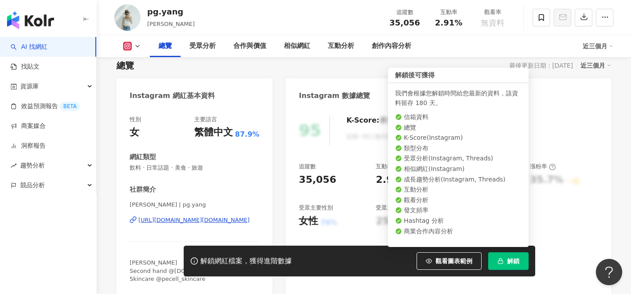
click at [515, 258] on span "解鎖" at bounding box center [513, 261] width 12 height 7
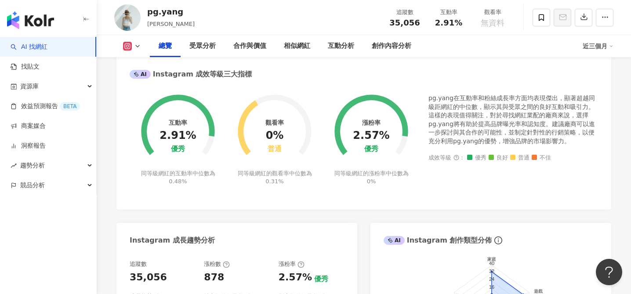
scroll to position [320, 0]
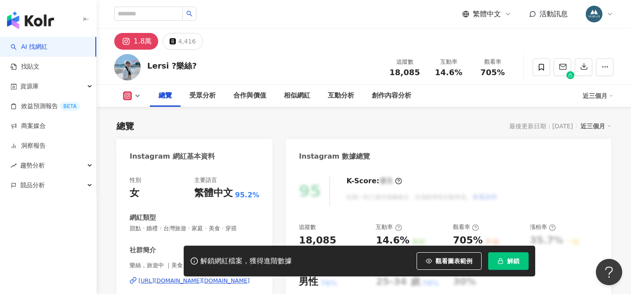
scroll to position [71, 0]
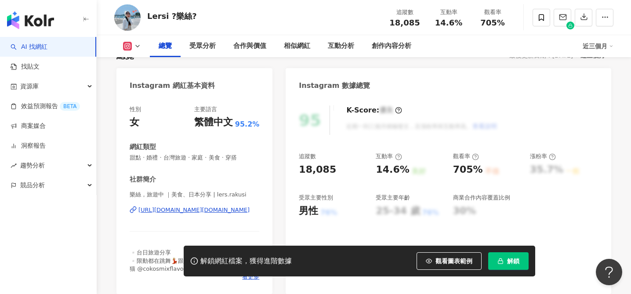
click at [216, 211] on div "https://www.instagram.com/lers.rakusi/" at bounding box center [193, 210] width 111 height 8
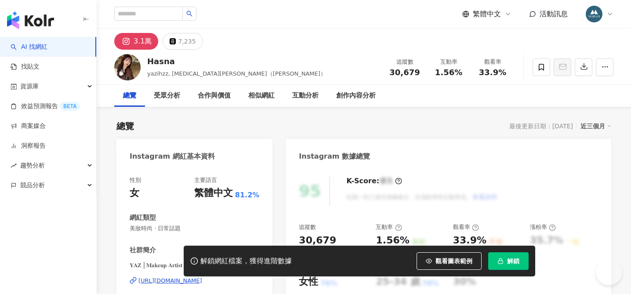
scroll to position [85, 0]
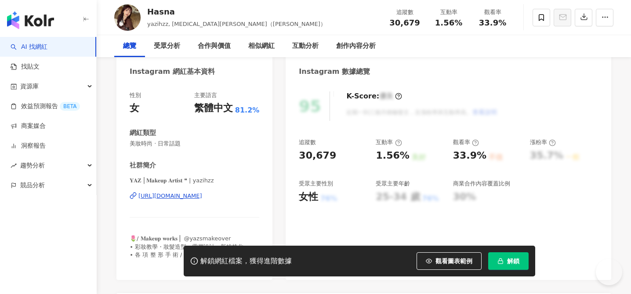
click at [196, 196] on div "[URL][DOMAIN_NAME]" at bounding box center [170, 196] width 64 height 8
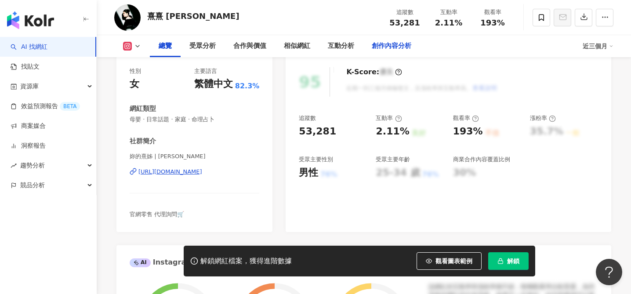
scroll to position [109, 0]
click at [190, 171] on div "[URL][DOMAIN_NAME]" at bounding box center [170, 171] width 64 height 8
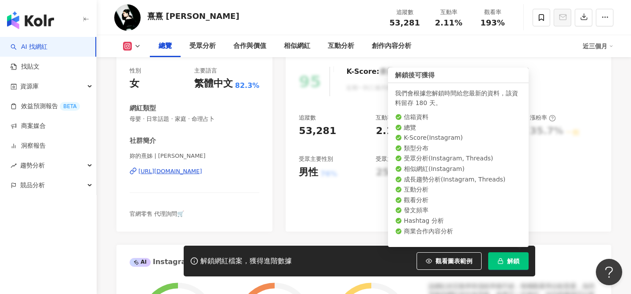
click at [519, 258] on button "解鎖" at bounding box center [508, 261] width 40 height 18
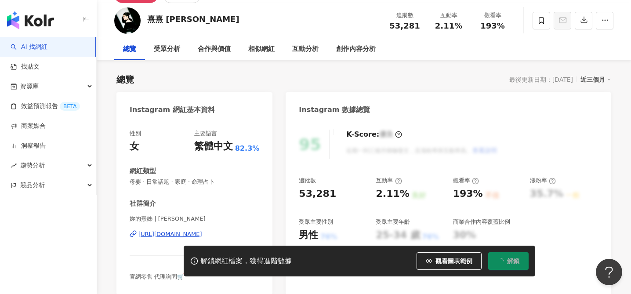
scroll to position [0, 0]
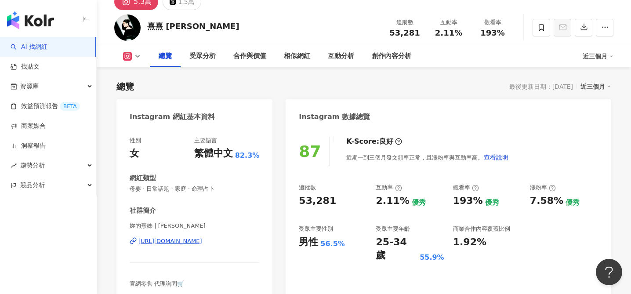
scroll to position [222, 0]
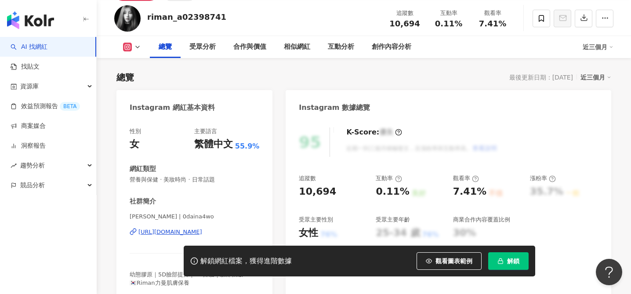
click at [197, 229] on div "[URL][DOMAIN_NAME]" at bounding box center [170, 232] width 64 height 8
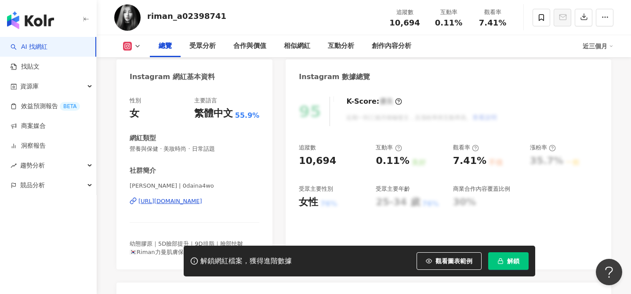
scroll to position [89, 0]
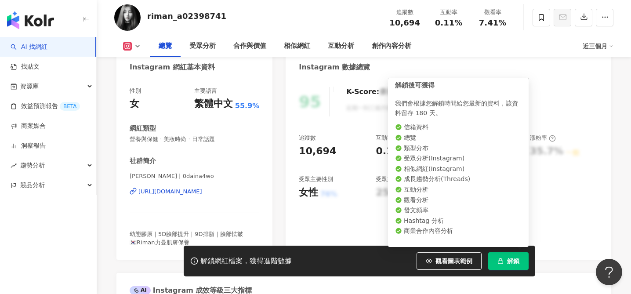
click at [508, 257] on button "解鎖" at bounding box center [508, 261] width 40 height 18
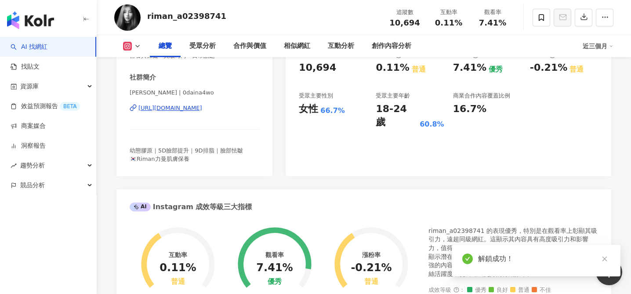
scroll to position [440, 0]
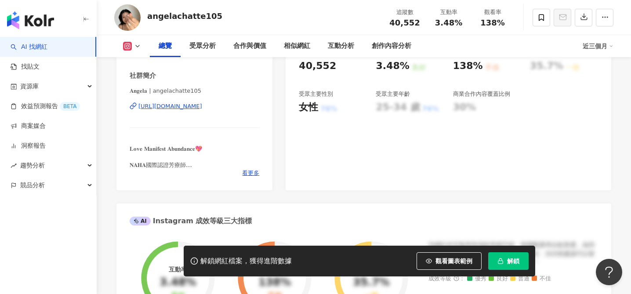
scroll to position [171, 0]
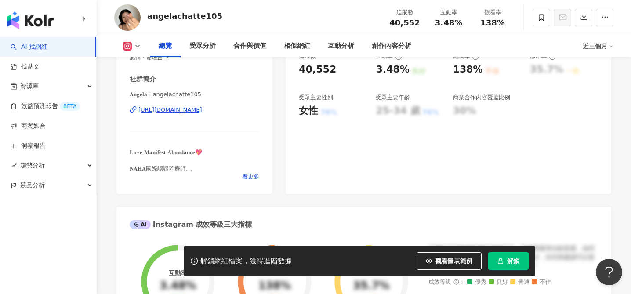
click at [202, 111] on div "[URL][DOMAIN_NAME]" at bounding box center [170, 110] width 64 height 8
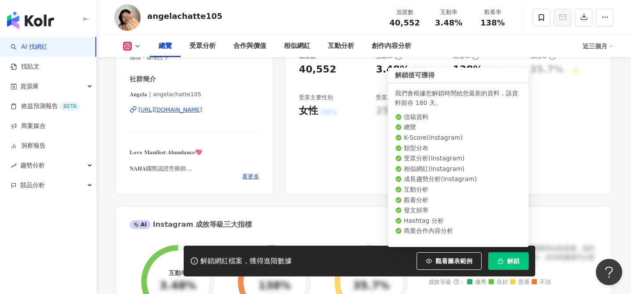
click at [505, 259] on button "解鎖" at bounding box center [508, 261] width 40 height 18
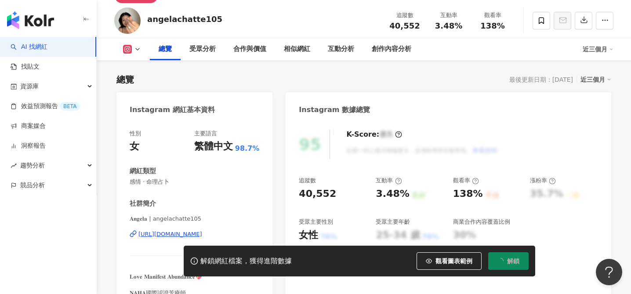
scroll to position [52, 0]
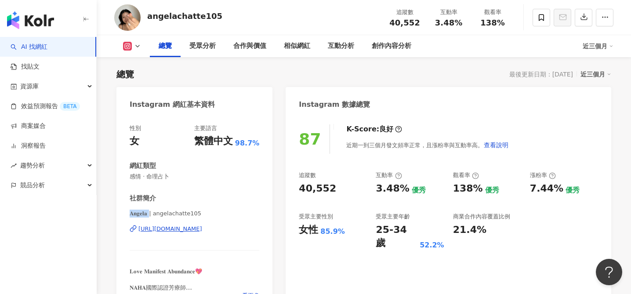
drag, startPoint x: 150, startPoint y: 214, endPoint x: 128, endPoint y: 213, distance: 21.6
click at [128, 213] on div "性別 女 主要語言 繁體中文 98.7% 網紅類型 感情 · 命理占卜 社群簡介 𝐀𝐧𝐠𝐞𝐥𝐚 | angelachatte105 https://www.i…" at bounding box center [194, 214] width 156 height 197
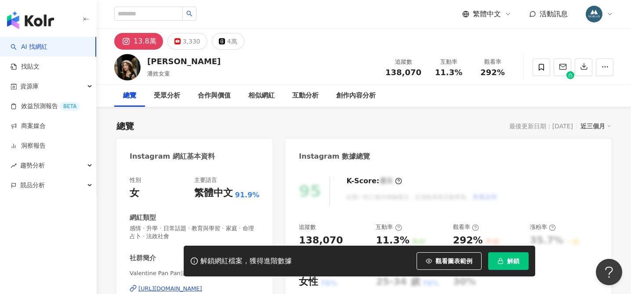
scroll to position [105, 0]
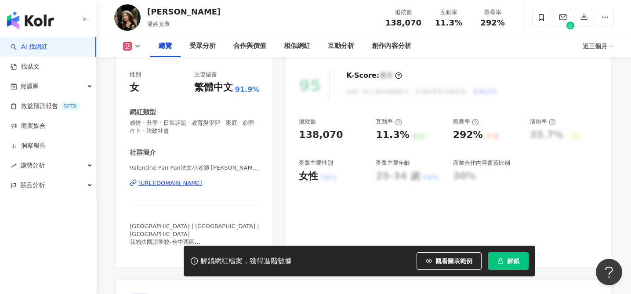
click at [196, 186] on div "https://www.instagram.com/valentinepanpan/" at bounding box center [170, 183] width 64 height 8
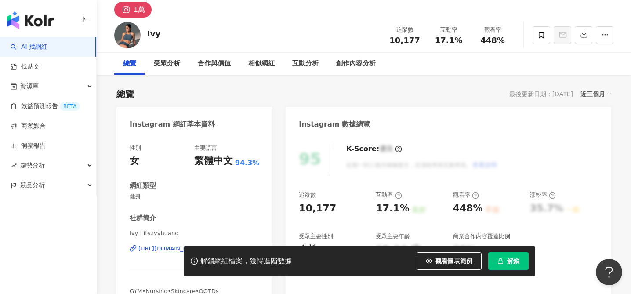
scroll to position [74, 0]
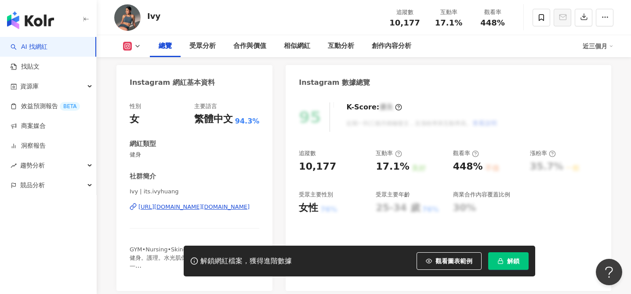
click at [182, 205] on div "https://www.instagram.com/its.ivyhuang/" at bounding box center [193, 207] width 111 height 8
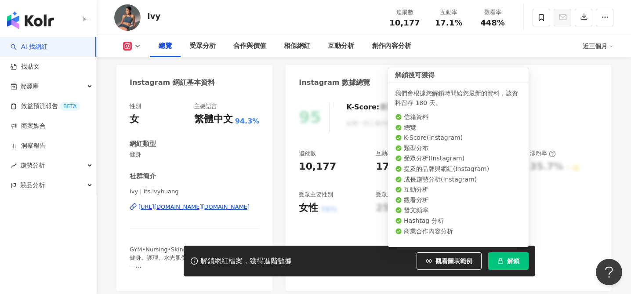
click at [508, 265] on button "解鎖" at bounding box center [508, 261] width 40 height 18
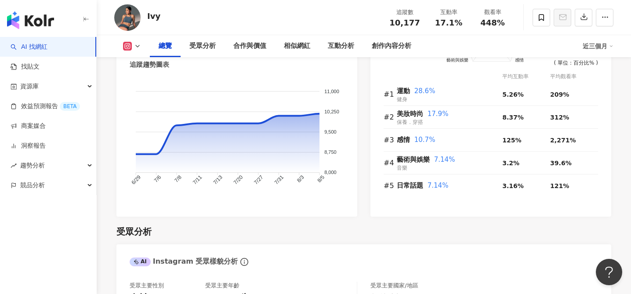
scroll to position [595, 0]
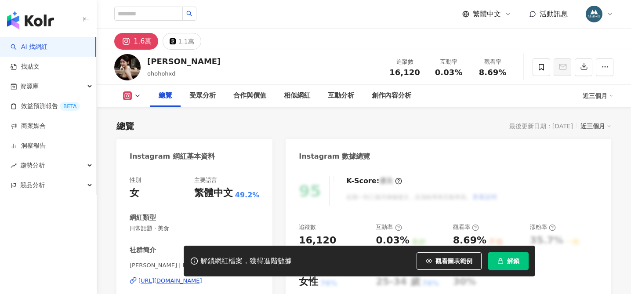
click at [202, 277] on div "https://www.instagram.com/thekellyywu/" at bounding box center [170, 281] width 64 height 8
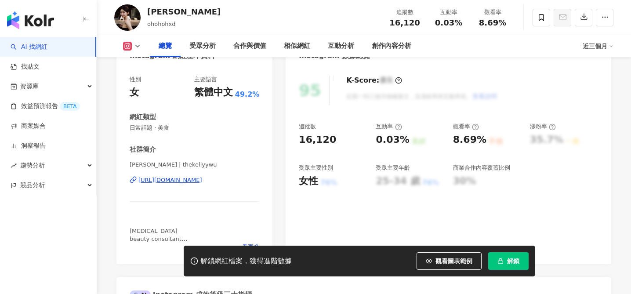
click at [508, 263] on span "解鎖" at bounding box center [513, 261] width 12 height 7
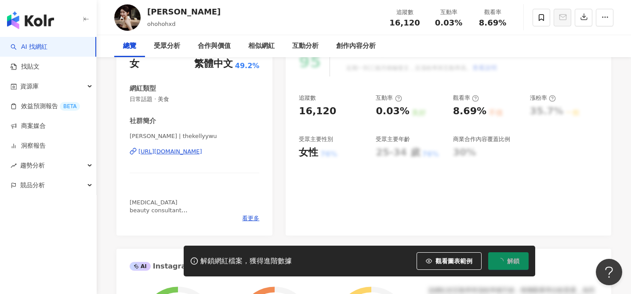
scroll to position [0, 0]
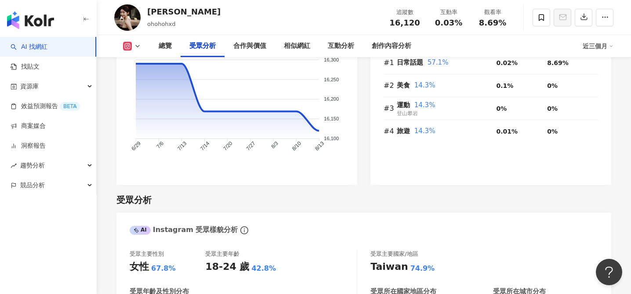
scroll to position [755, 0]
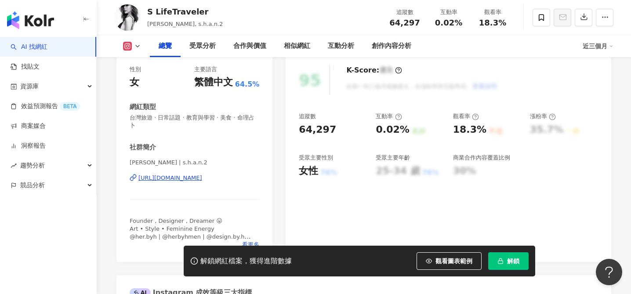
click at [202, 174] on div "https://www.instagram.com/s.h.a.n.2/" at bounding box center [170, 178] width 64 height 8
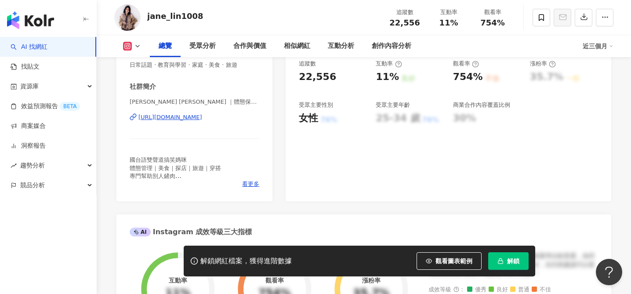
scroll to position [178, 0]
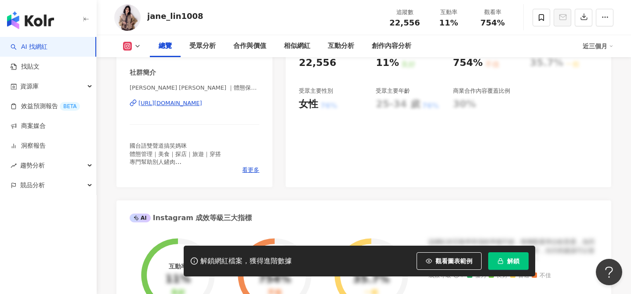
click at [202, 105] on div "[URL][DOMAIN_NAME]" at bounding box center [170, 103] width 64 height 8
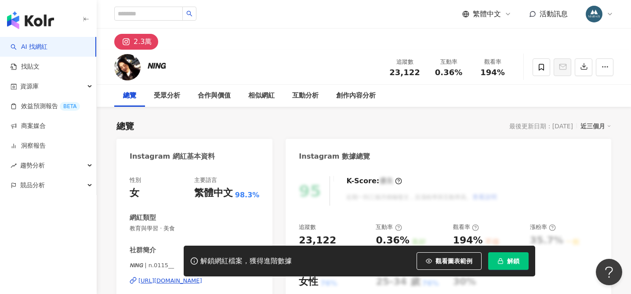
click at [202, 277] on div "[URL][DOMAIN_NAME]" at bounding box center [170, 281] width 64 height 8
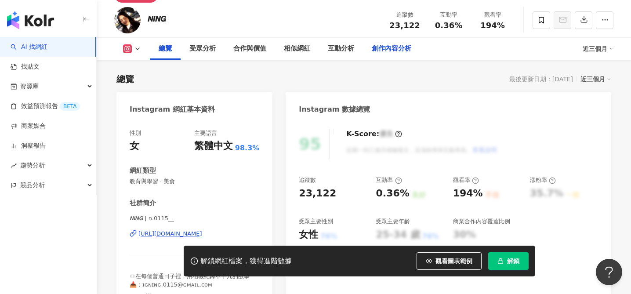
click at [501, 265] on button "解鎖" at bounding box center [508, 261] width 40 height 18
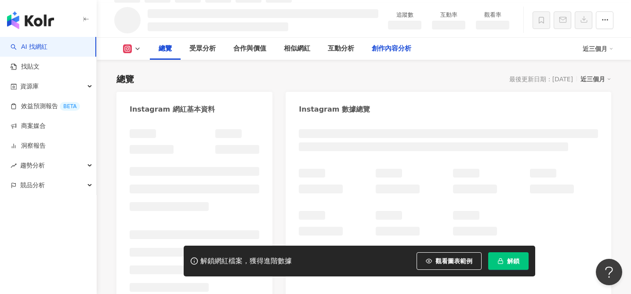
scroll to position [56, 0]
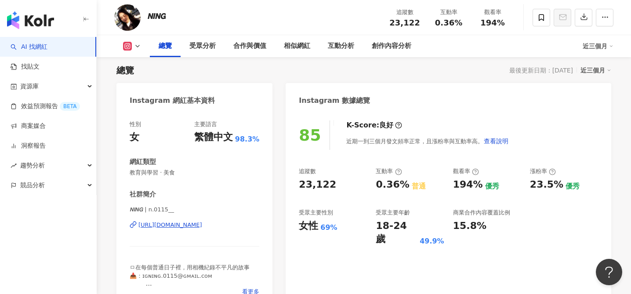
scroll to position [129, 0]
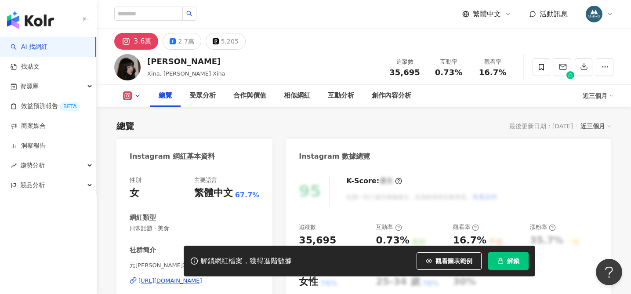
scroll to position [74, 0]
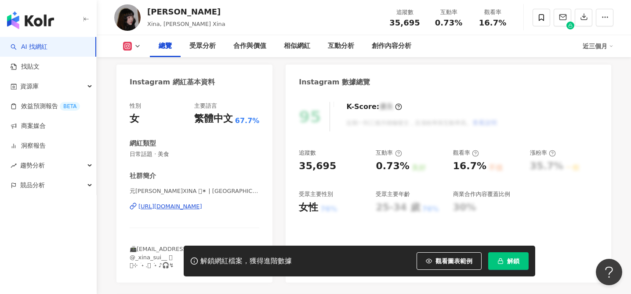
click at [193, 207] on div "https://www.instagram.com/xinasui/" at bounding box center [170, 207] width 64 height 8
